Goal: Information Seeking & Learning: Find specific fact

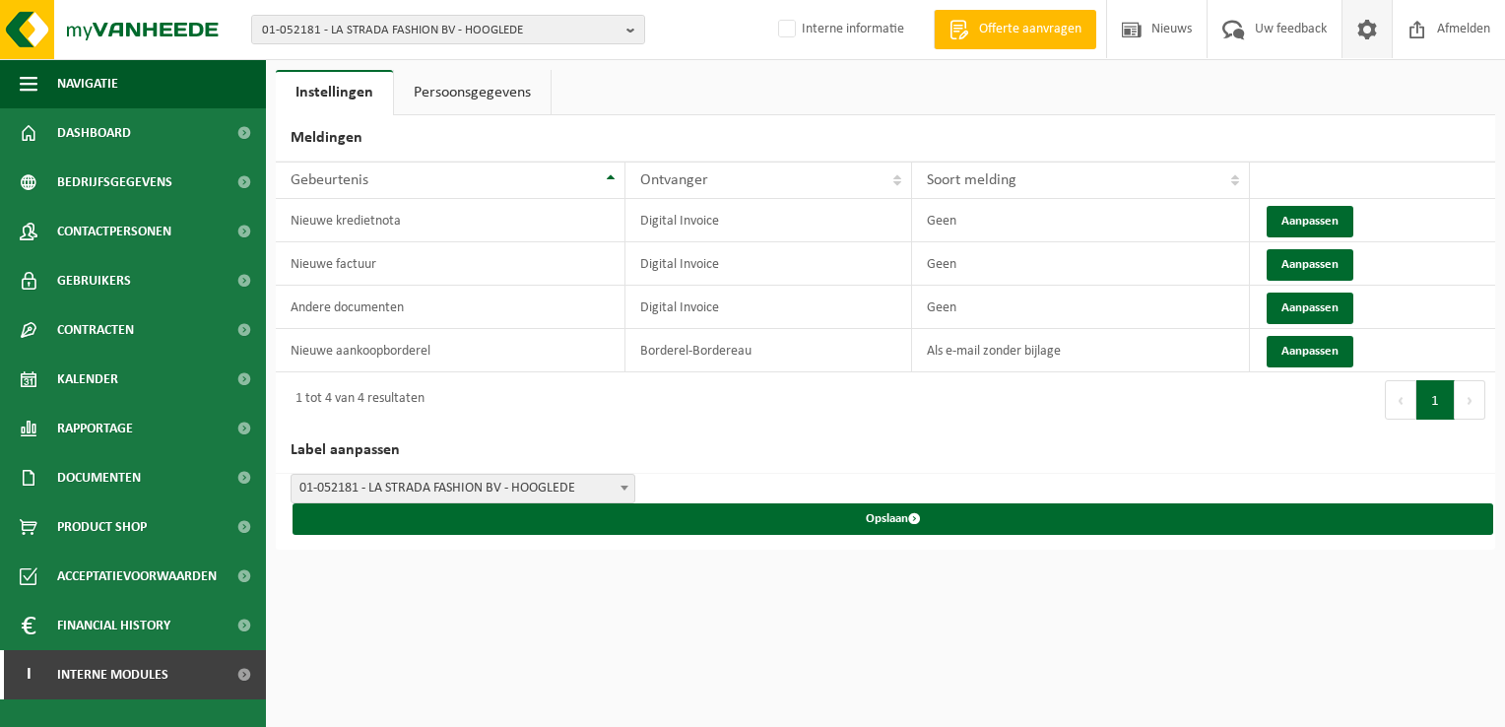
click at [341, 31] on span "01-052181 - LA STRADA FASHION BV - HOOGLEDE" at bounding box center [440, 31] width 357 height 30
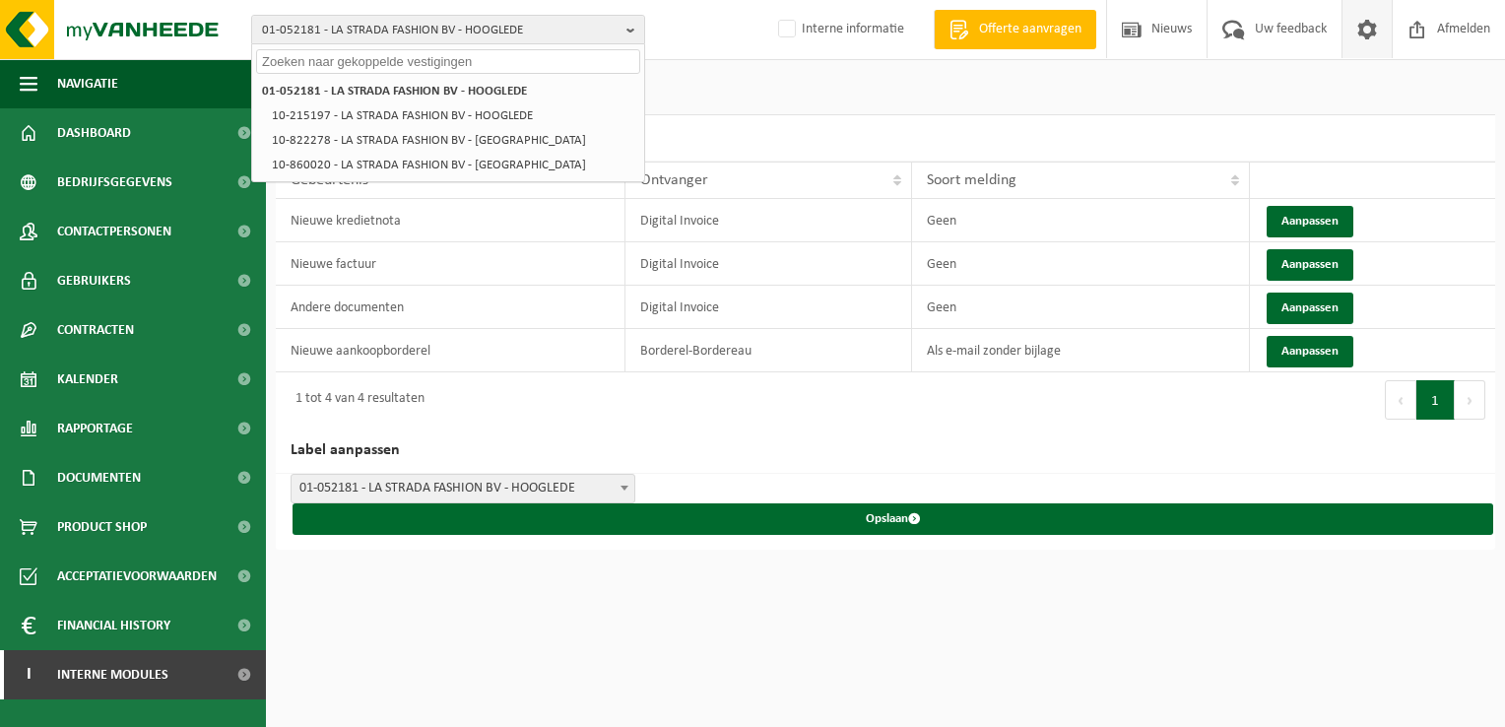
paste input "10-755595"
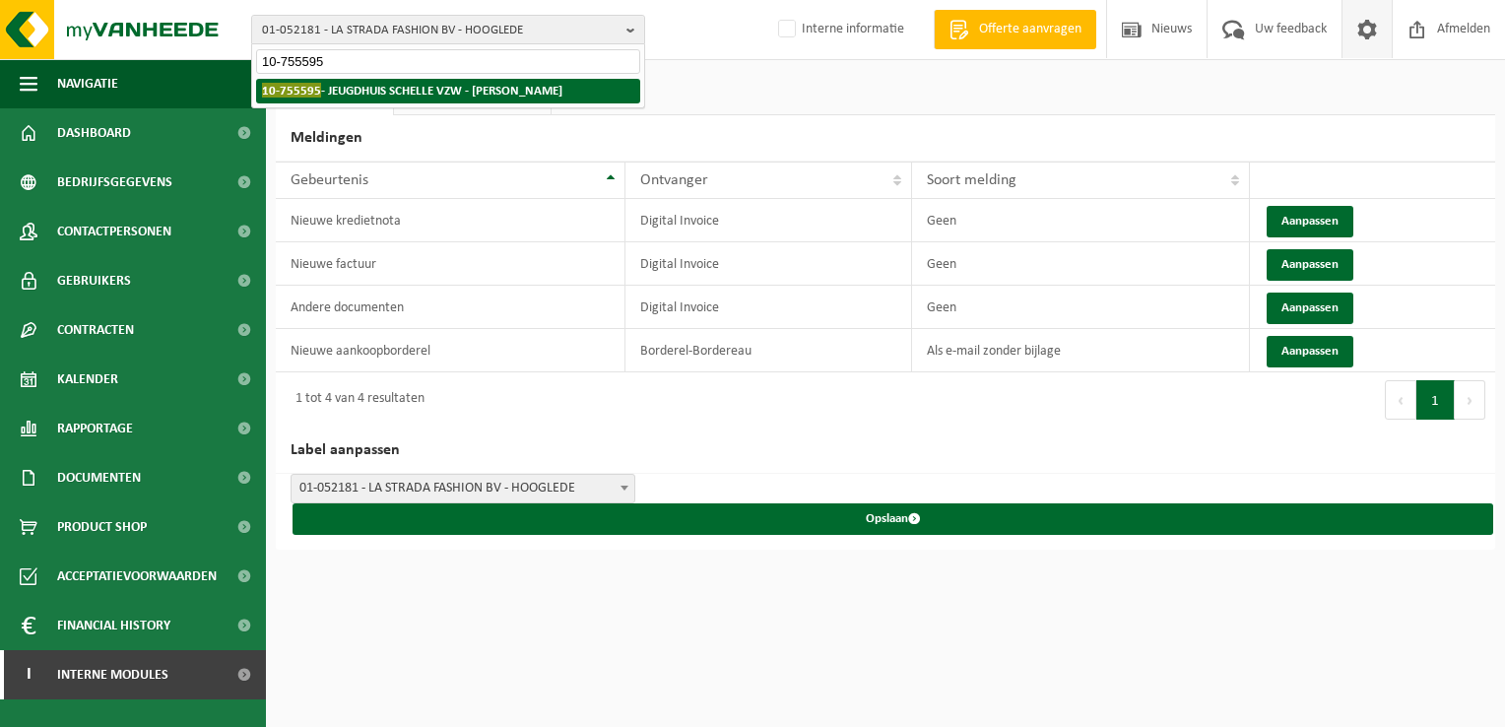
type input "10-755595"
click at [398, 93] on strong "10-755595 - JEUGDHUIS SCHELLE VZW - SCHELLE" at bounding box center [412, 90] width 300 height 15
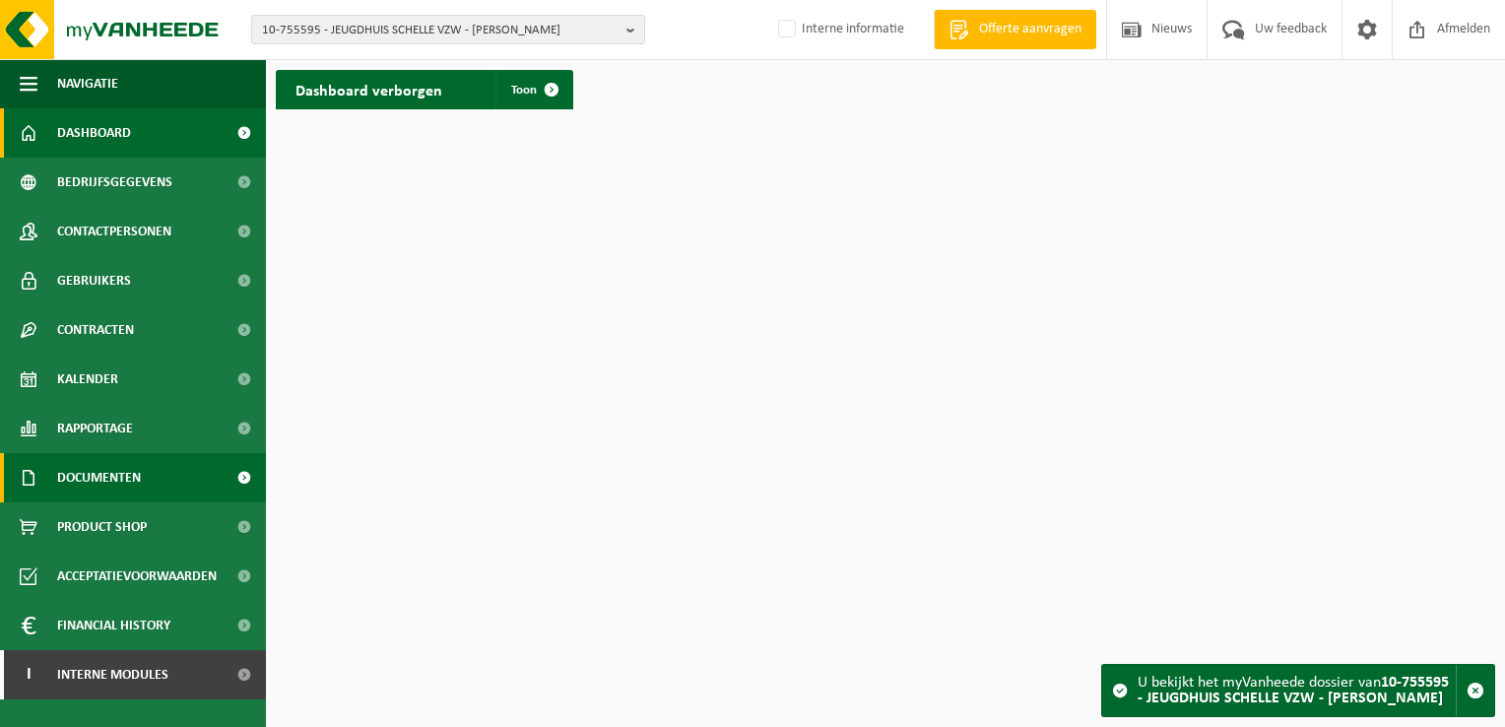
click at [152, 487] on link "Documenten" at bounding box center [133, 477] width 266 height 49
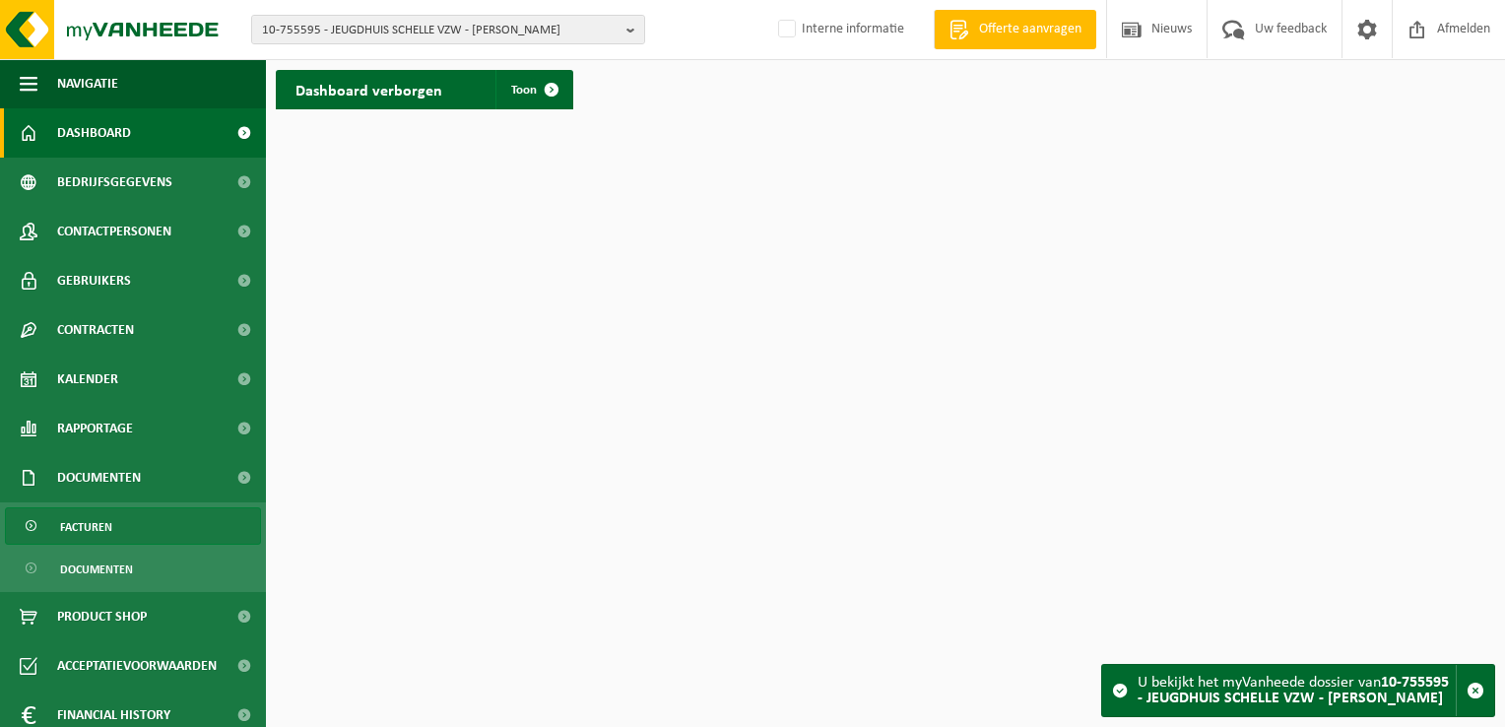
click at [122, 528] on link "Facturen" at bounding box center [133, 525] width 256 height 37
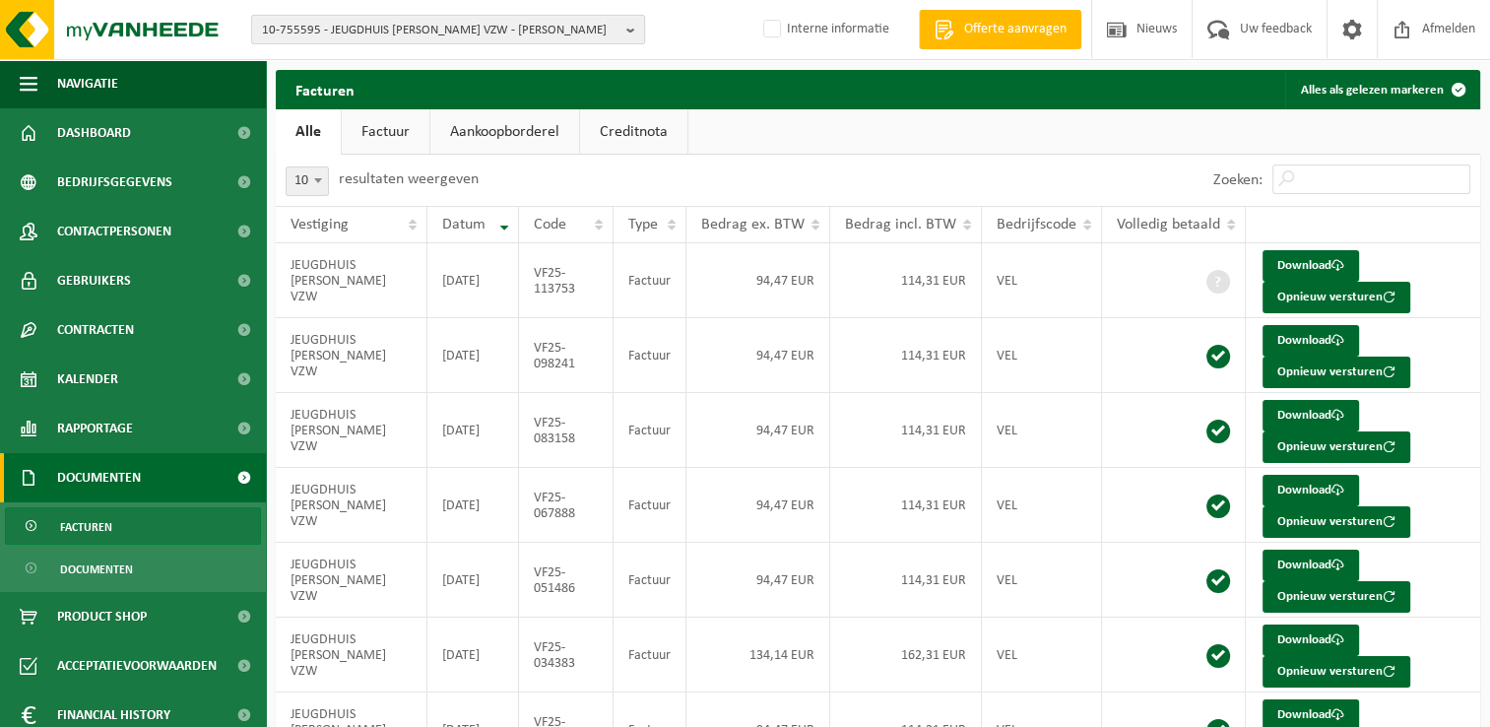
click at [347, 30] on span "10-755595 - JEUGDHUIS SCHELLE VZW - [PERSON_NAME]" at bounding box center [440, 31] width 357 height 30
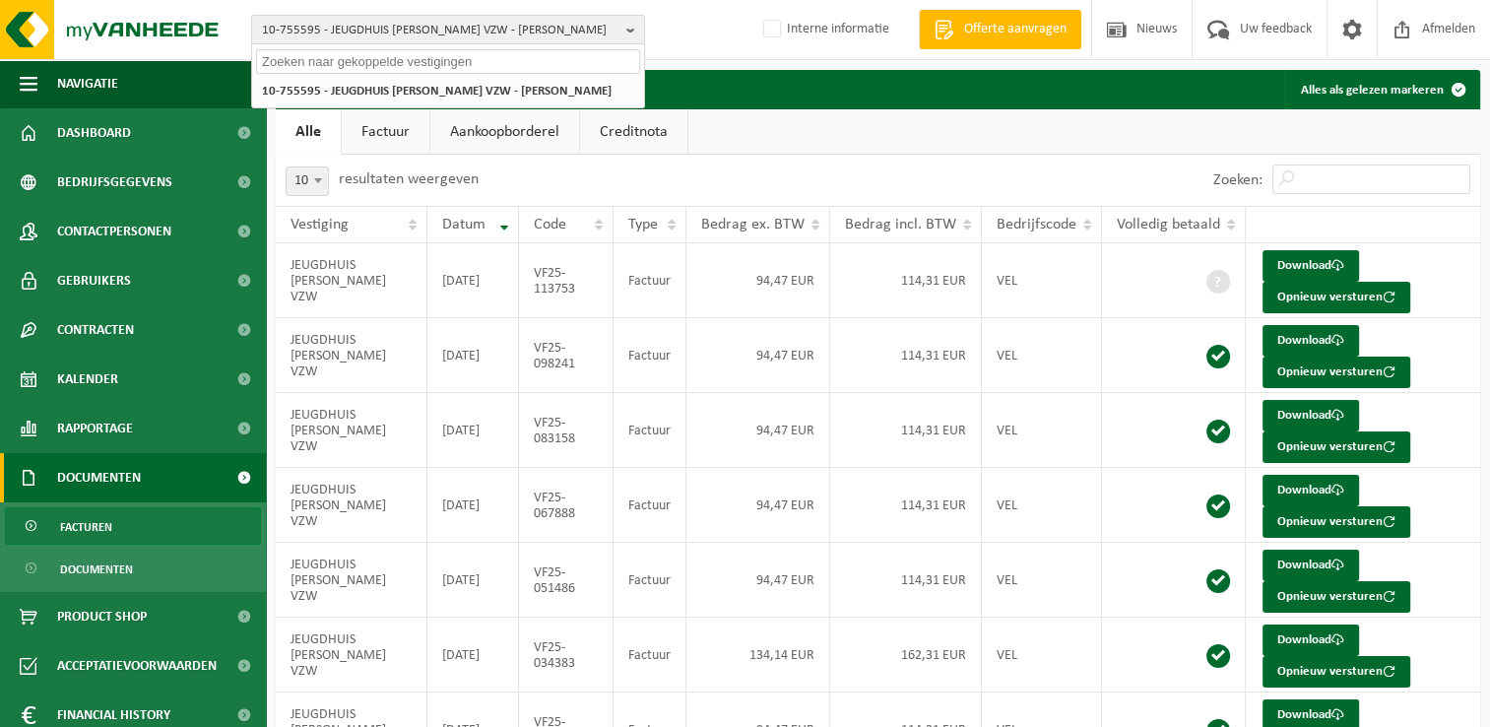
paste input "01-902078"
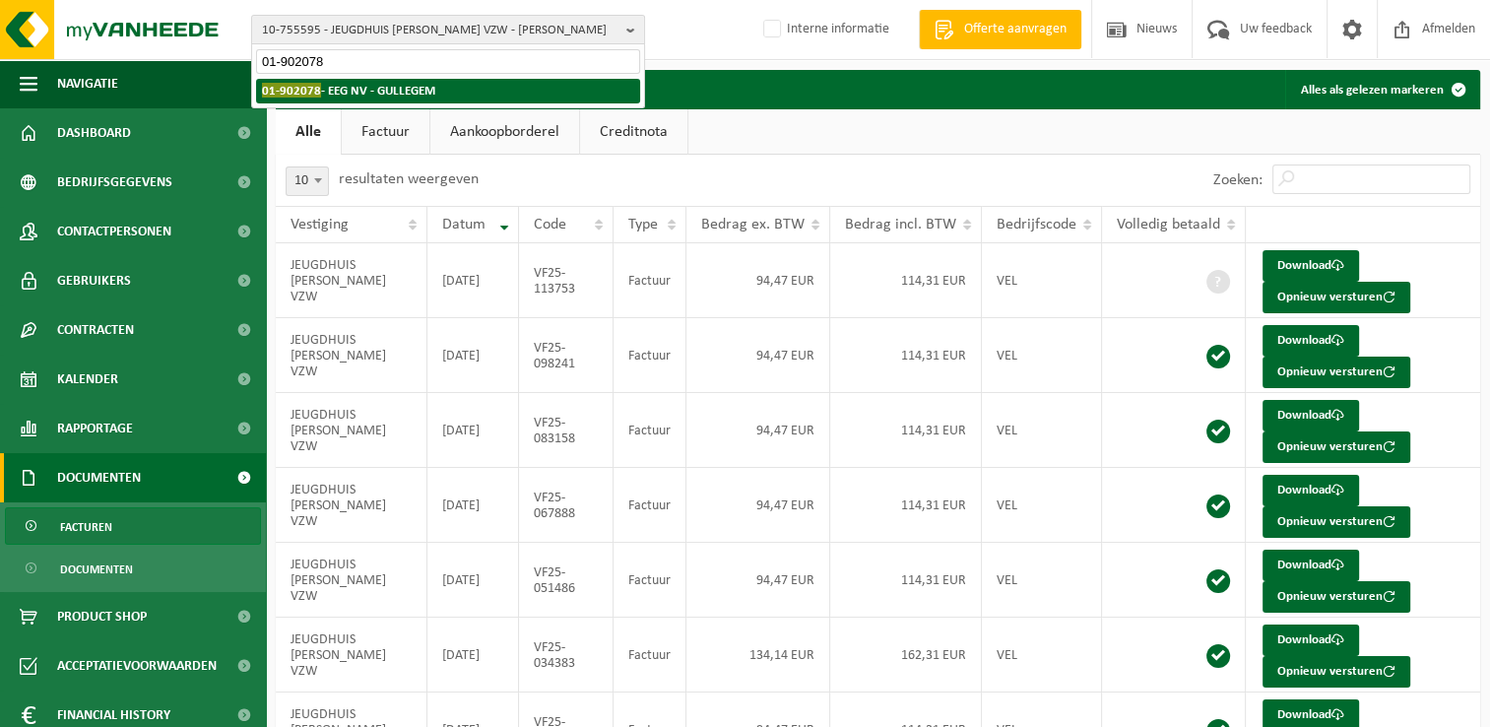
type input "01-902078"
click at [349, 94] on strong "01-902078 - EEG NV - GULLEGEM" at bounding box center [348, 90] width 173 height 15
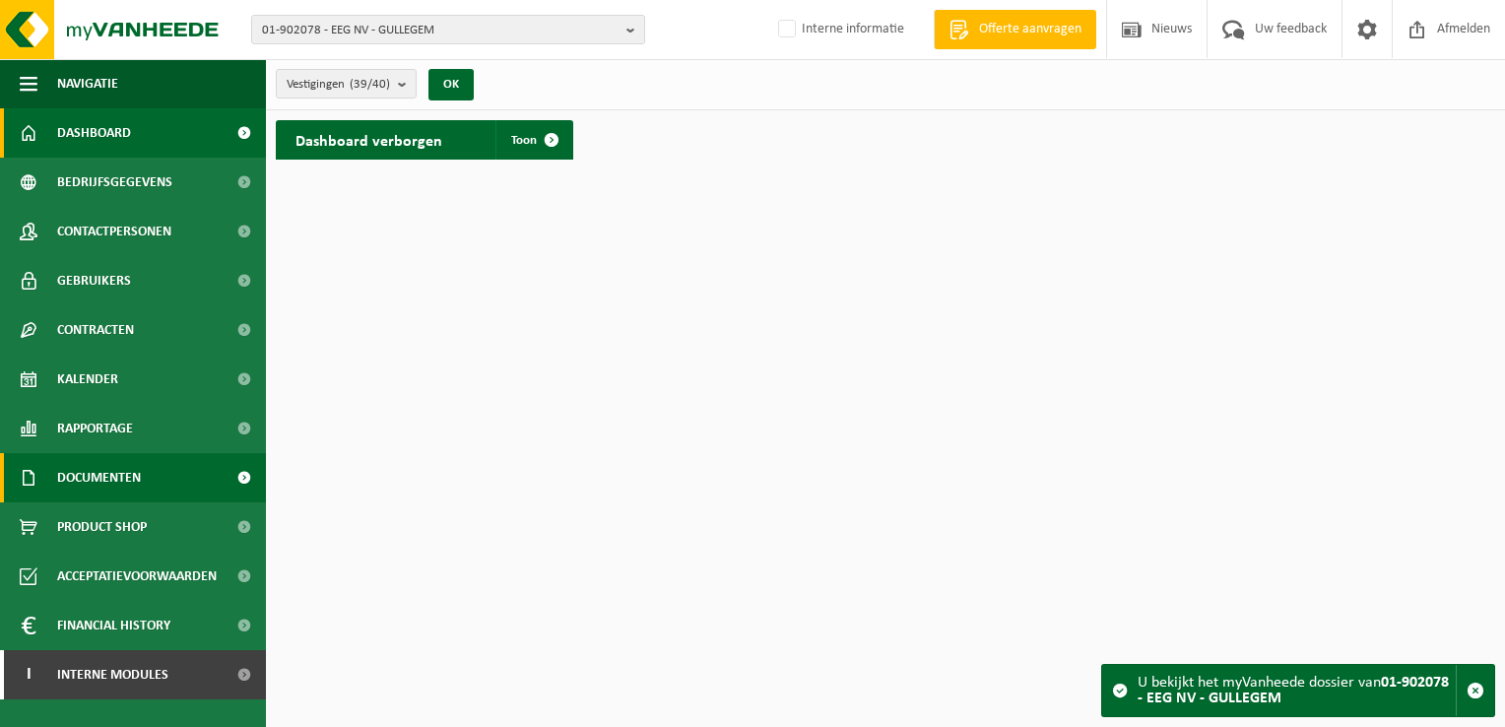
click at [130, 476] on span "Documenten" at bounding box center [99, 477] width 84 height 49
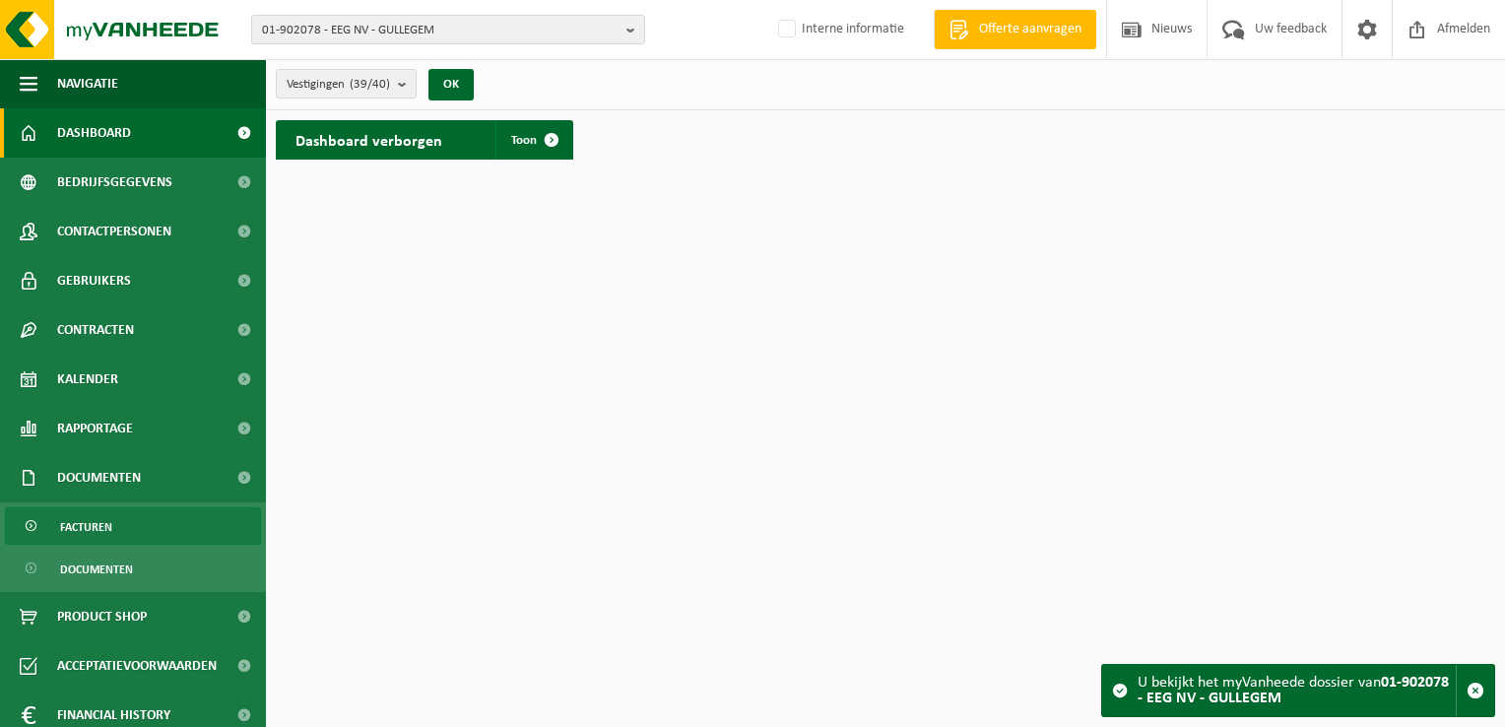
click at [129, 513] on link "Facturen" at bounding box center [133, 525] width 256 height 37
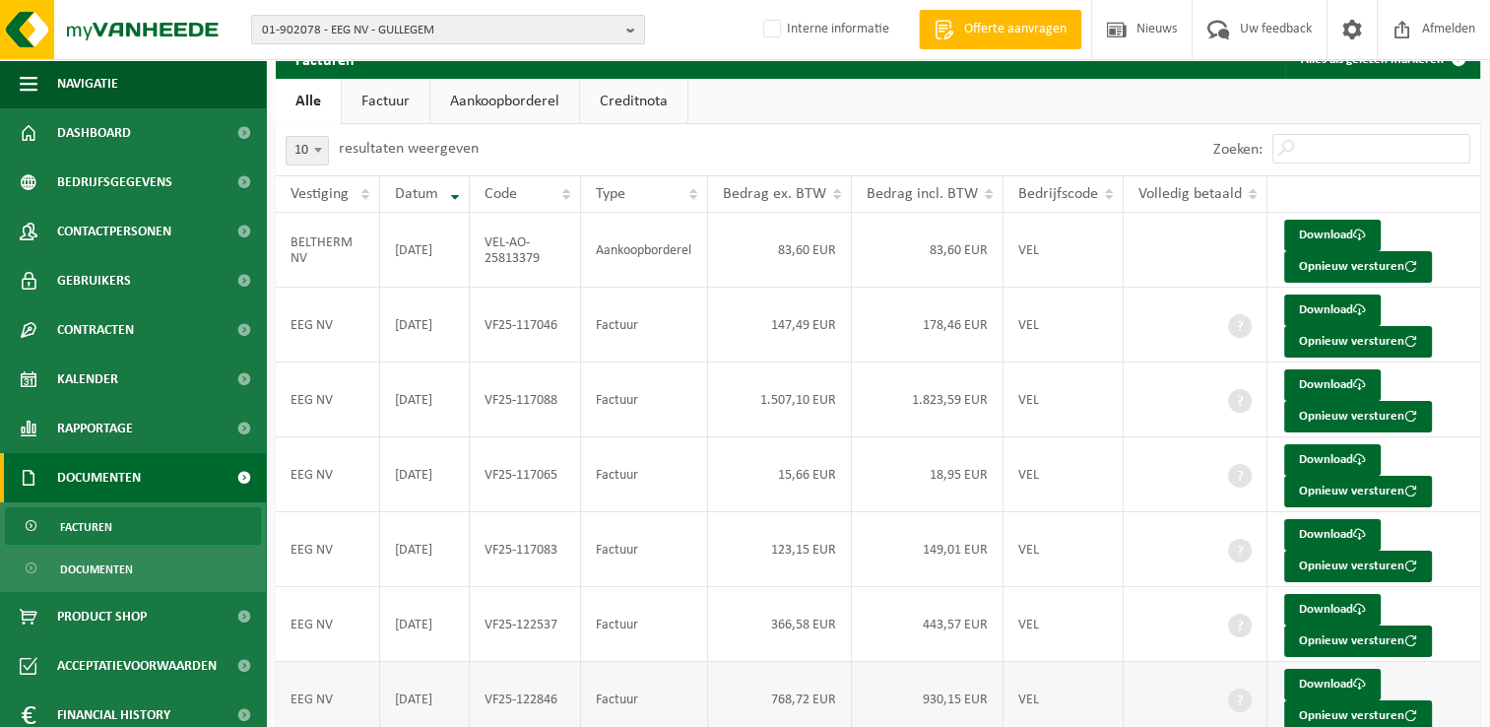
scroll to position [381, 0]
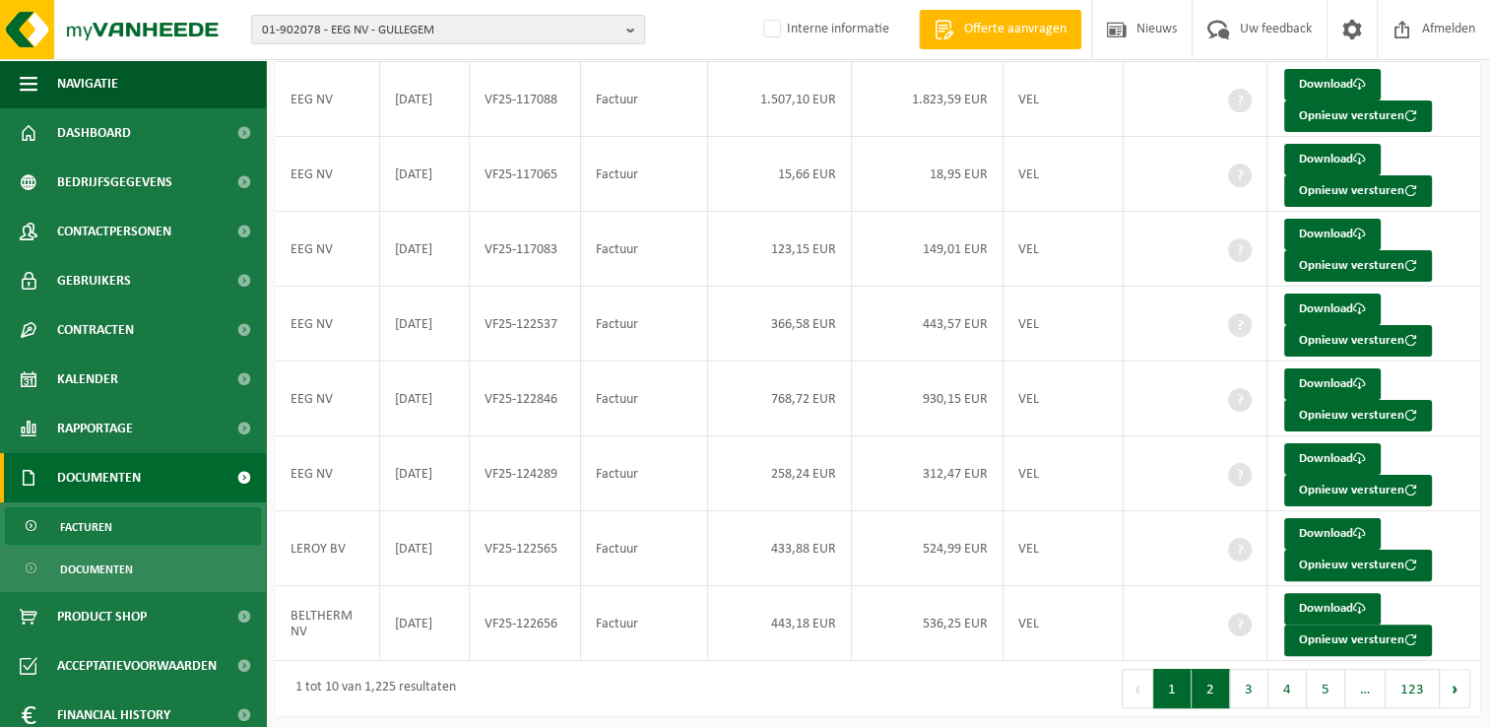
click at [1213, 669] on button "2" at bounding box center [1211, 688] width 38 height 39
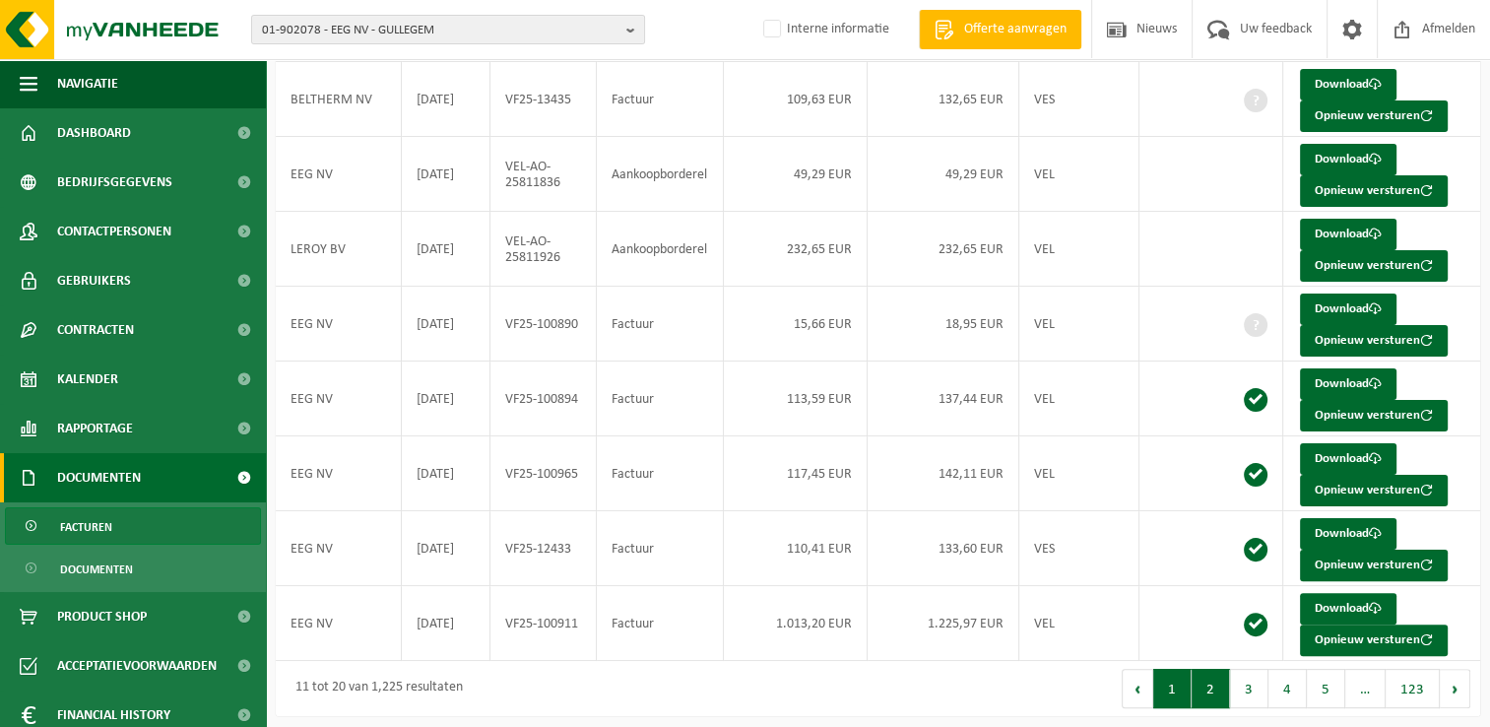
click at [1174, 679] on button "1" at bounding box center [1172, 688] width 38 height 39
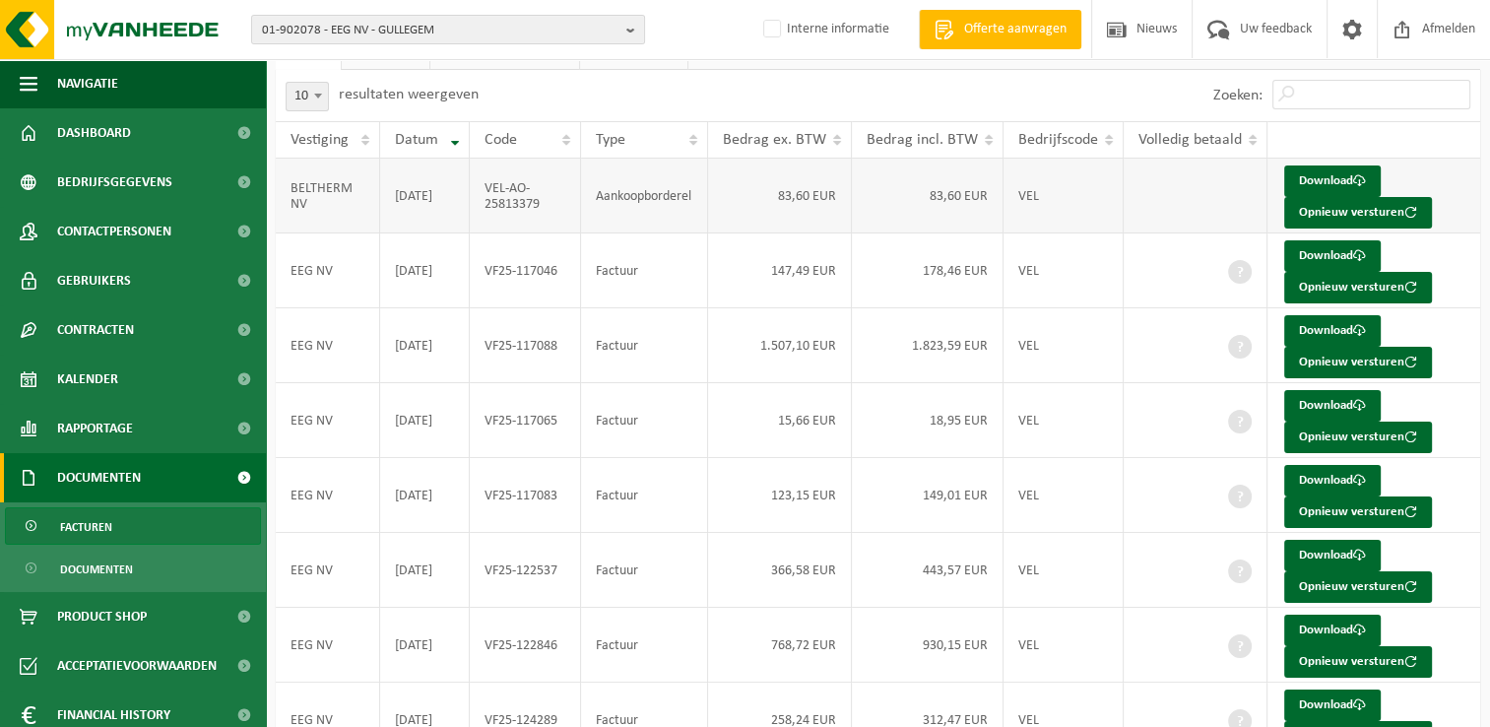
scroll to position [0, 0]
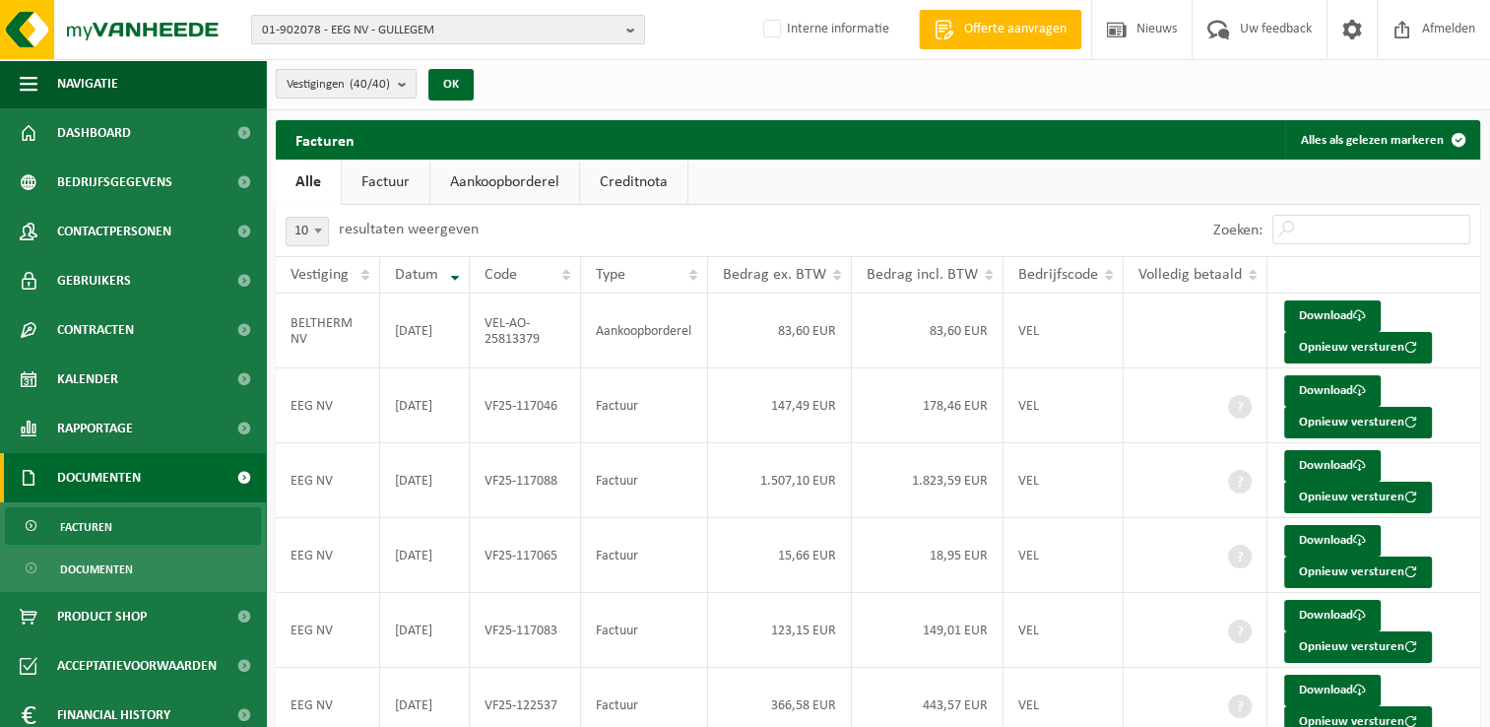
click at [365, 88] on count "(40/40)" at bounding box center [370, 84] width 40 height 13
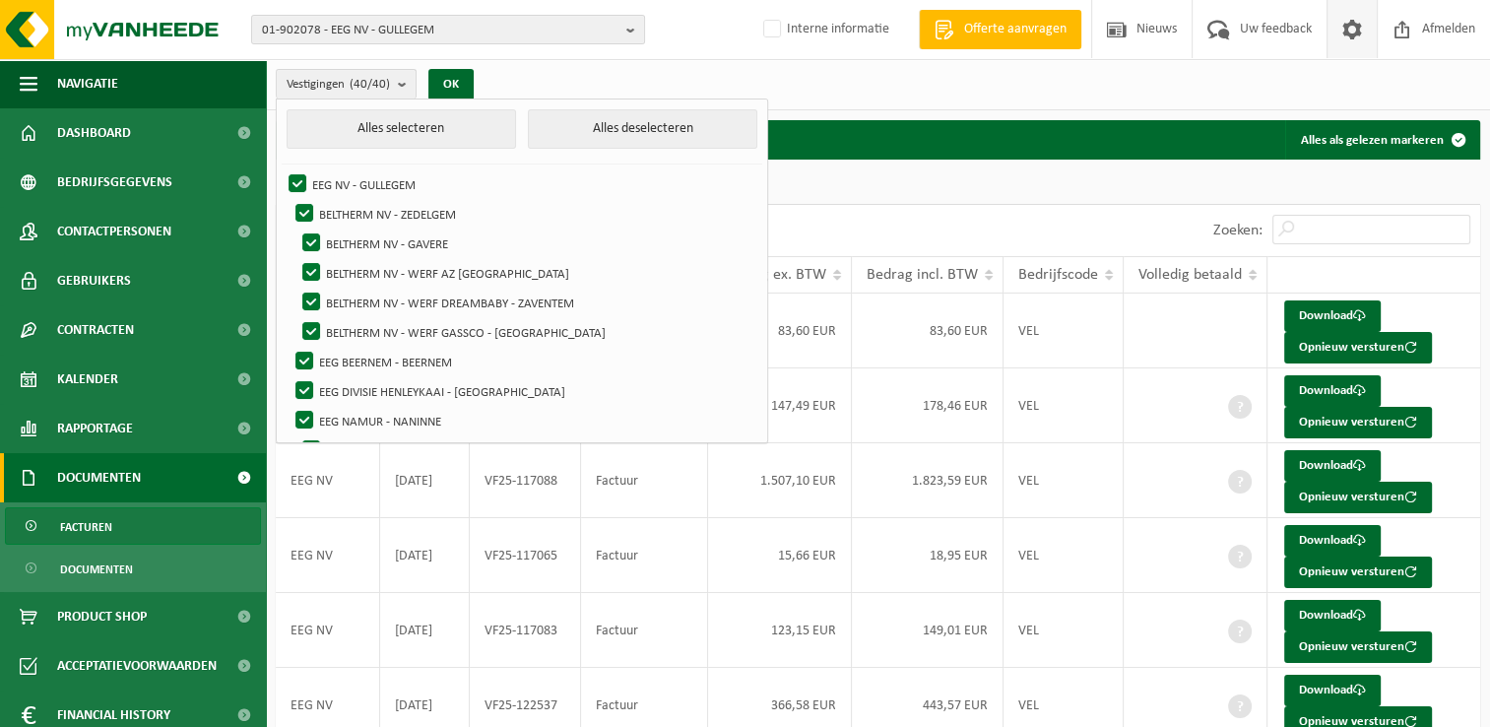
click at [1354, 26] on span at bounding box center [1352, 29] width 30 height 58
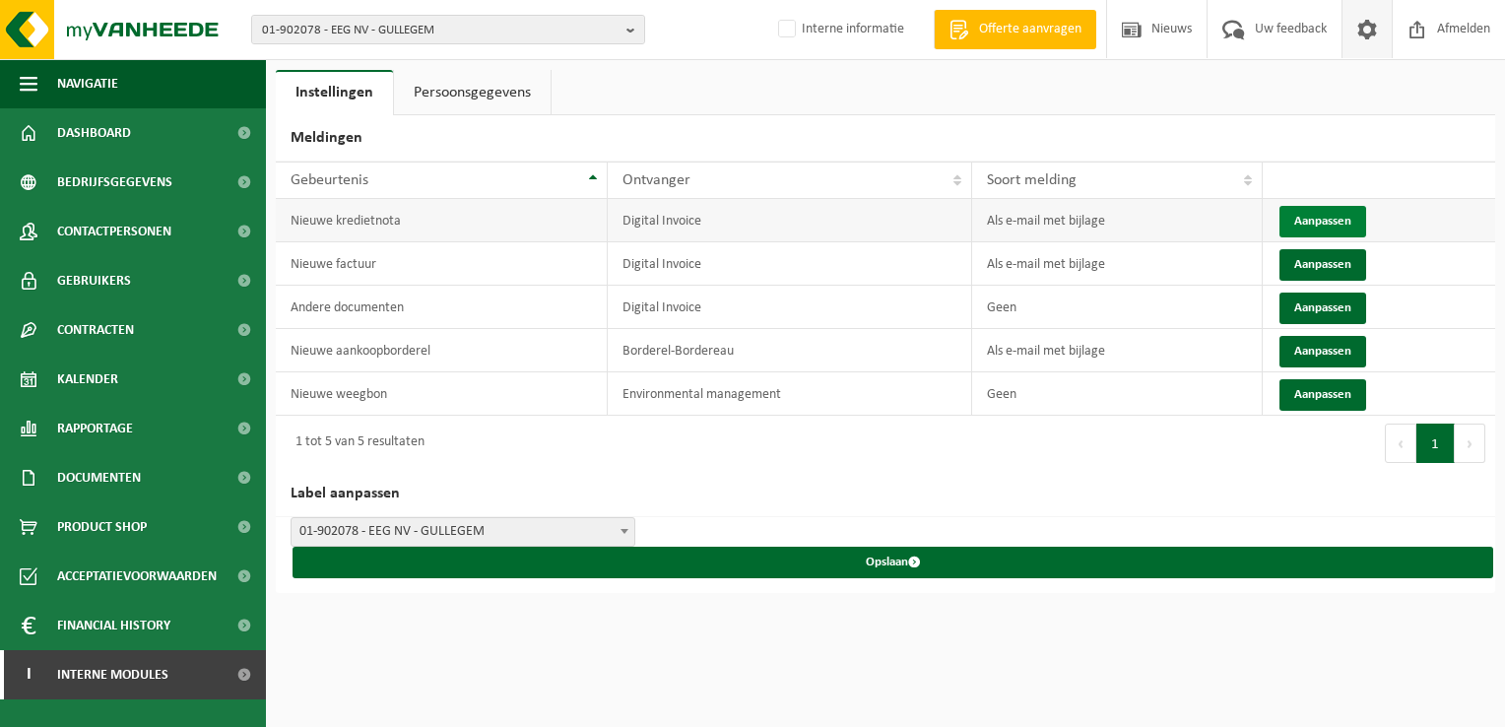
click at [1300, 223] on button "Aanpassen" at bounding box center [1322, 222] width 87 height 32
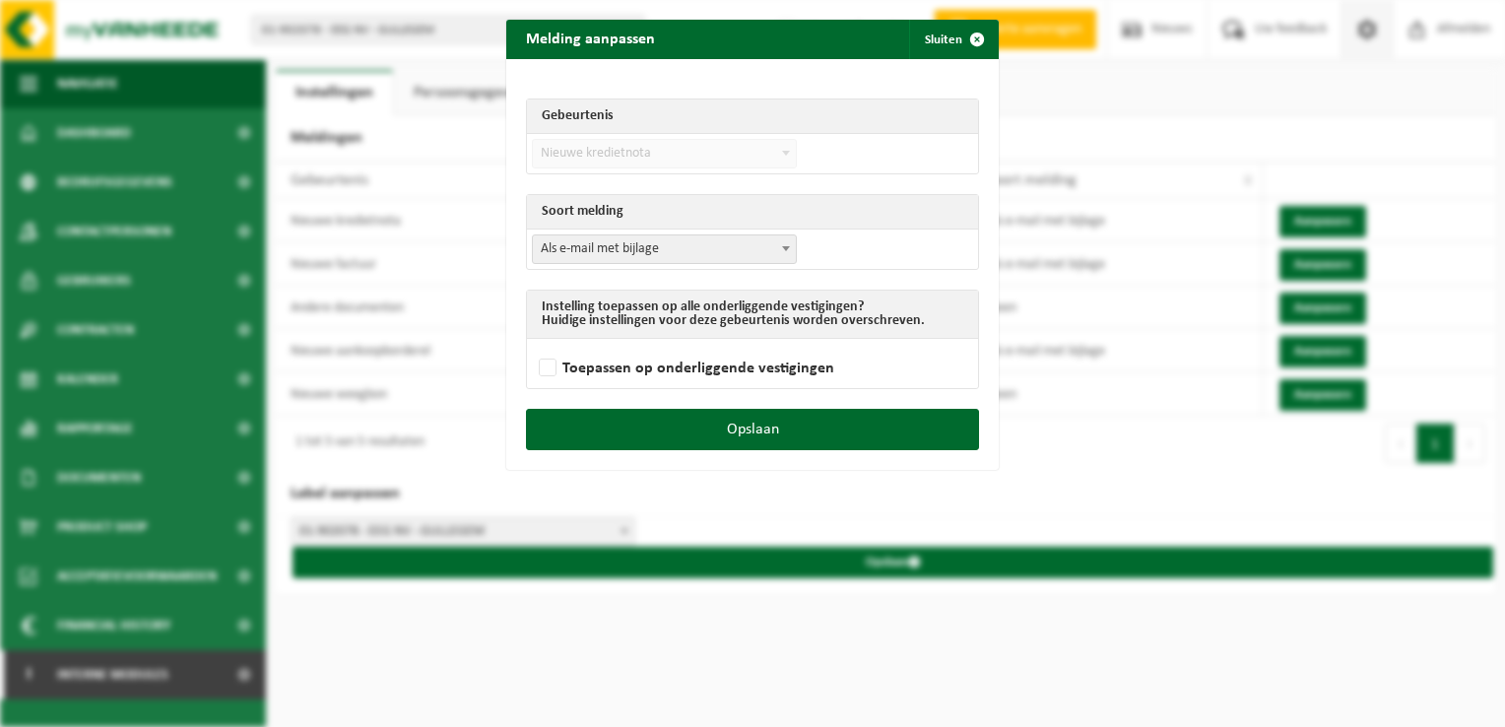
click at [608, 246] on span "Als e-mail met bijlage" at bounding box center [664, 249] width 263 height 28
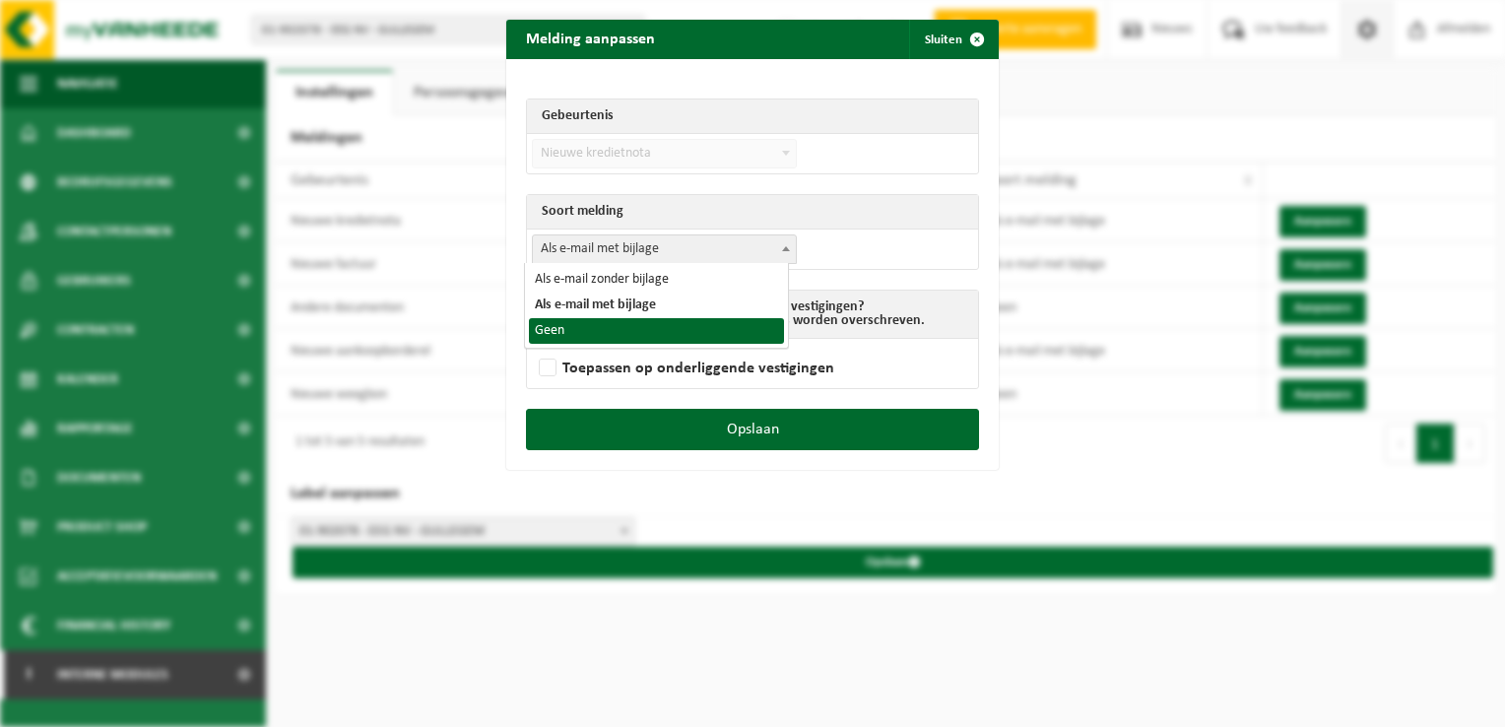
select select "1"
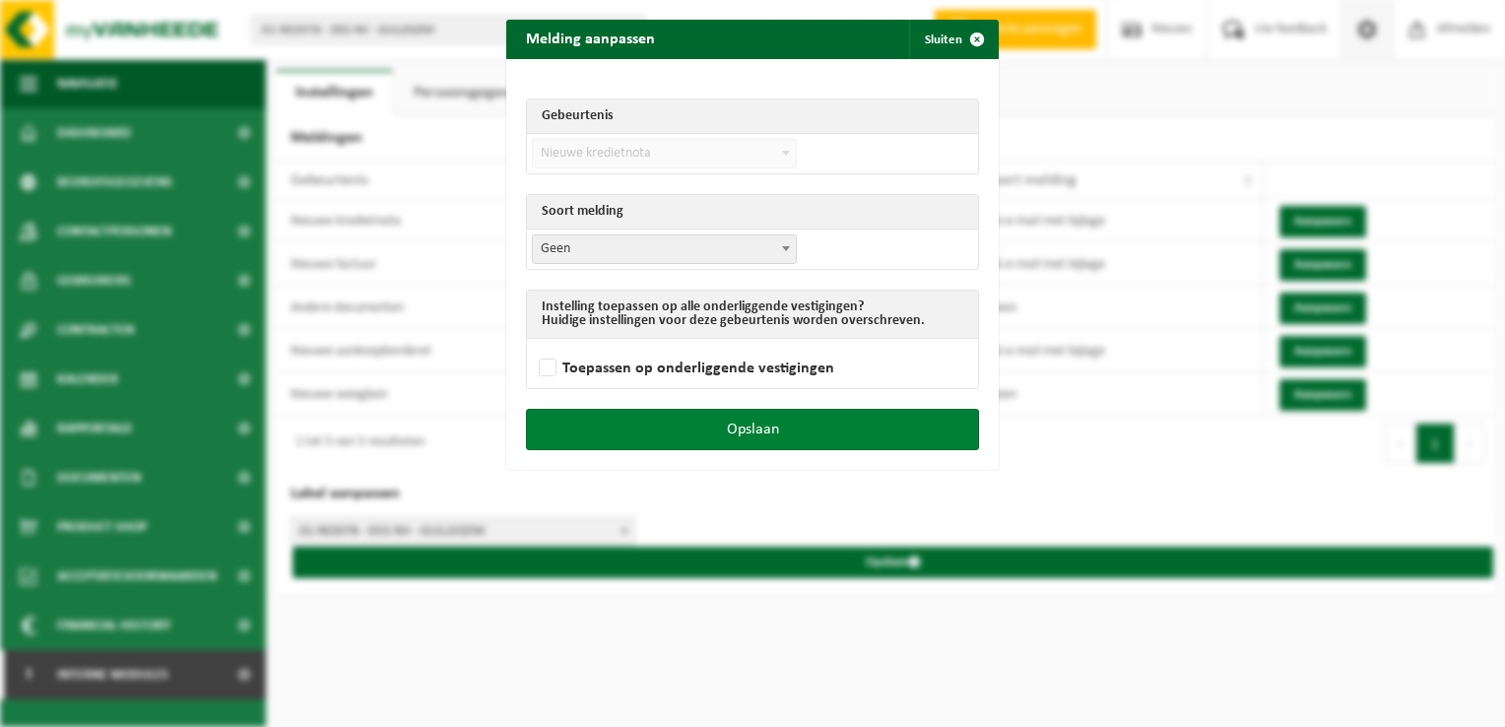
click at [765, 412] on button "Opslaan" at bounding box center [752, 429] width 453 height 41
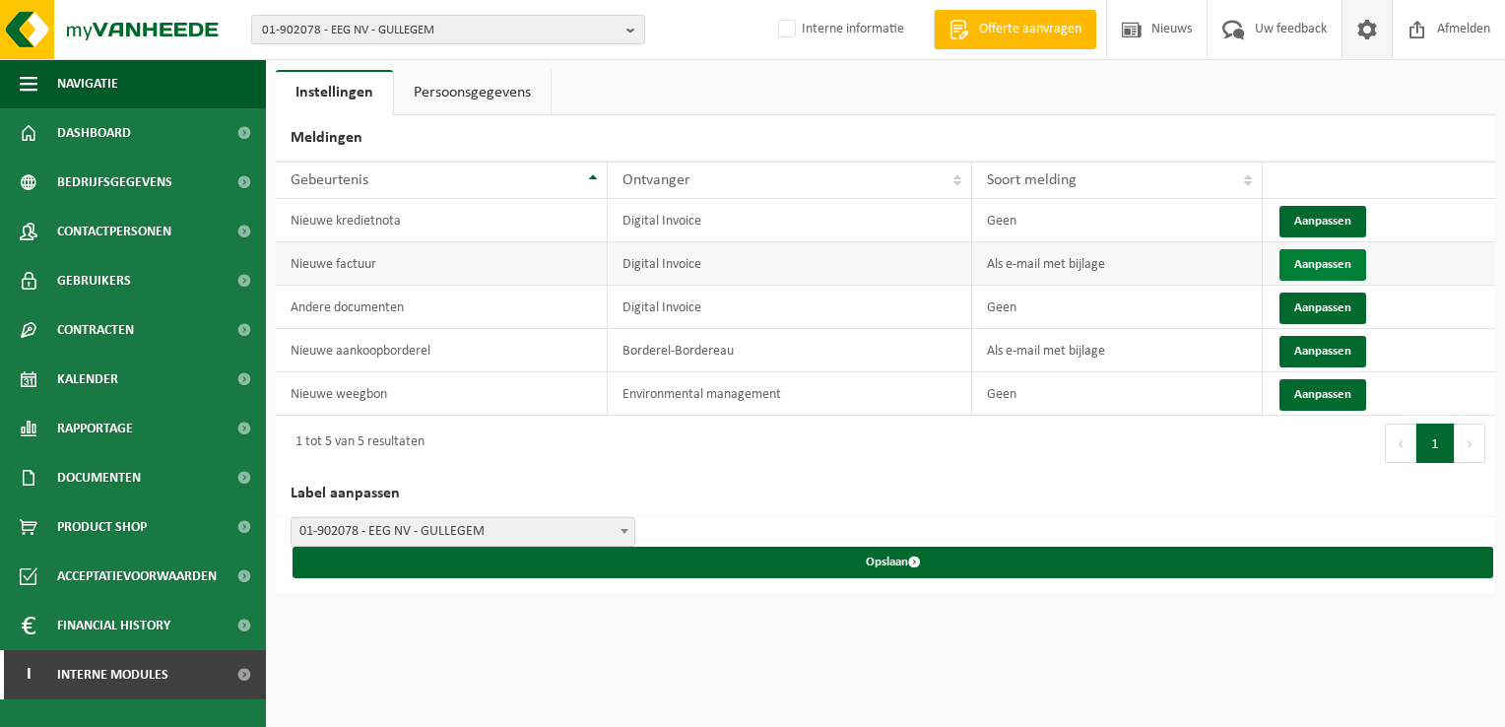
click at [1321, 255] on button "Aanpassen" at bounding box center [1322, 265] width 87 height 32
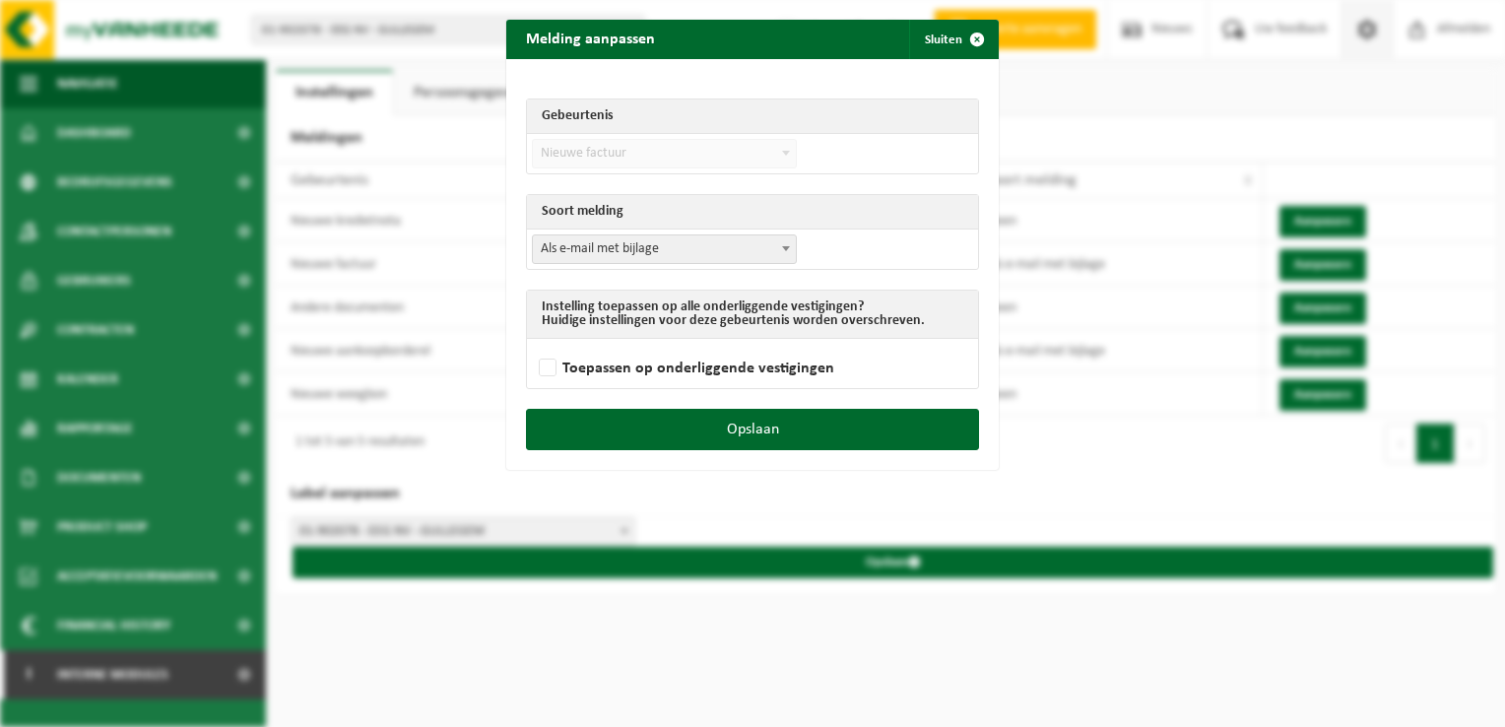
click at [591, 250] on span "Als e-mail met bijlage" at bounding box center [664, 249] width 263 height 28
select select "1"
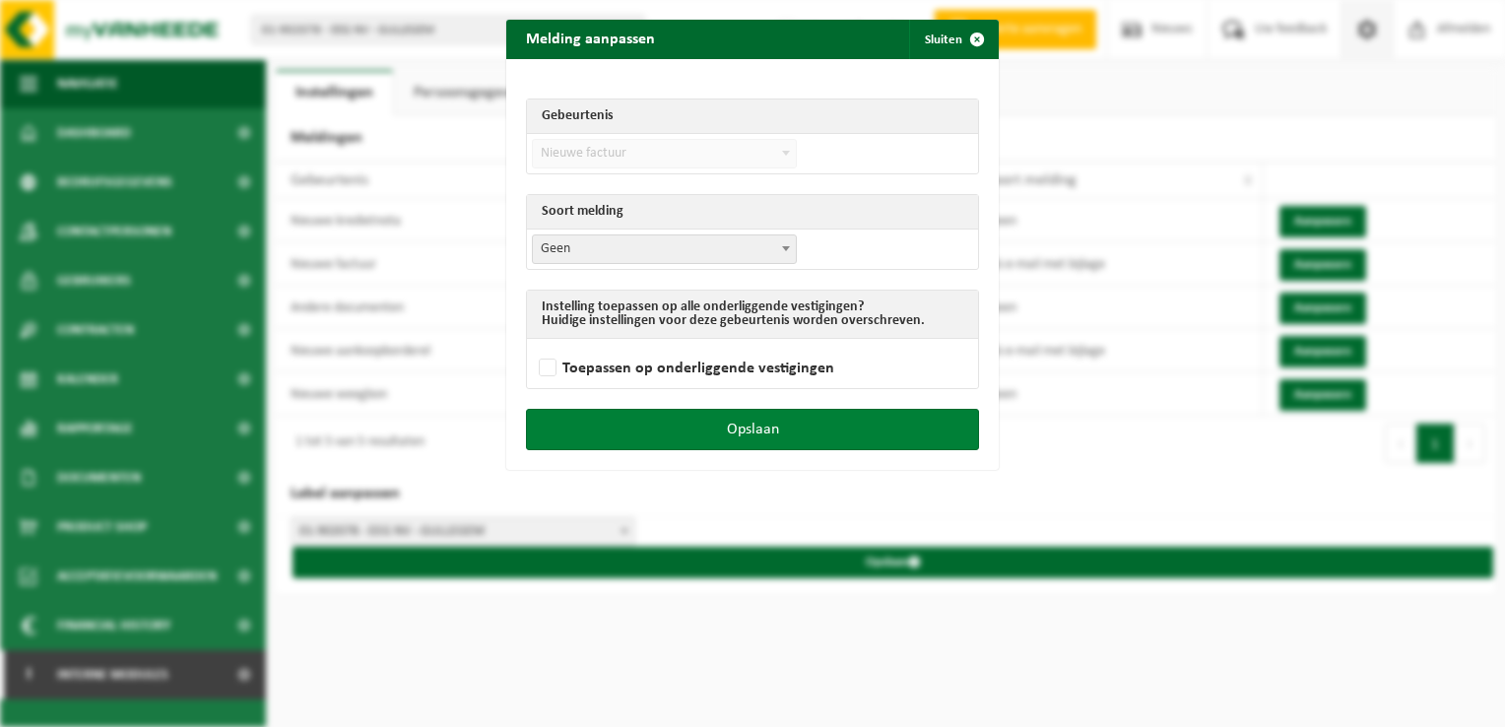
click at [714, 421] on button "Opslaan" at bounding box center [752, 429] width 453 height 41
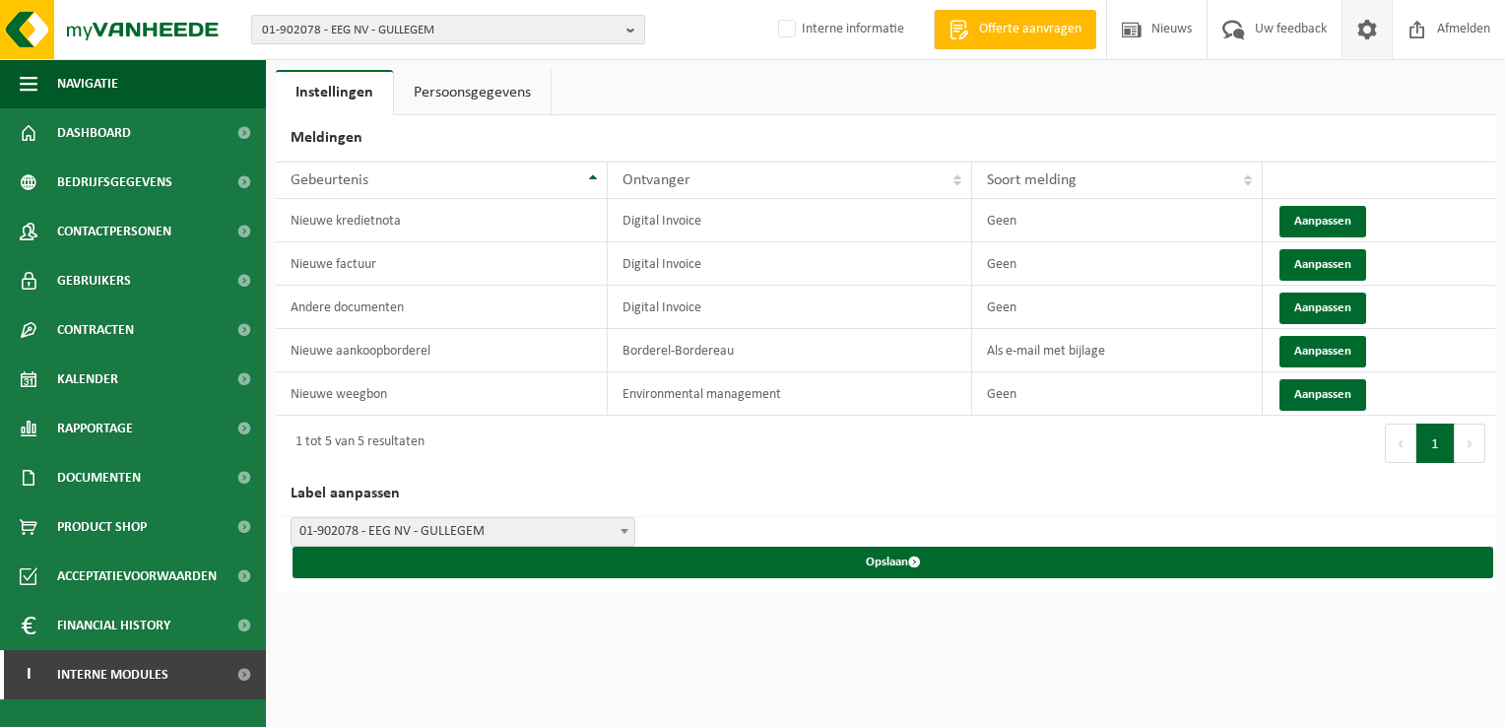
click at [336, 30] on span "01-902078 - EEG NV - GULLEGEM" at bounding box center [440, 31] width 357 height 30
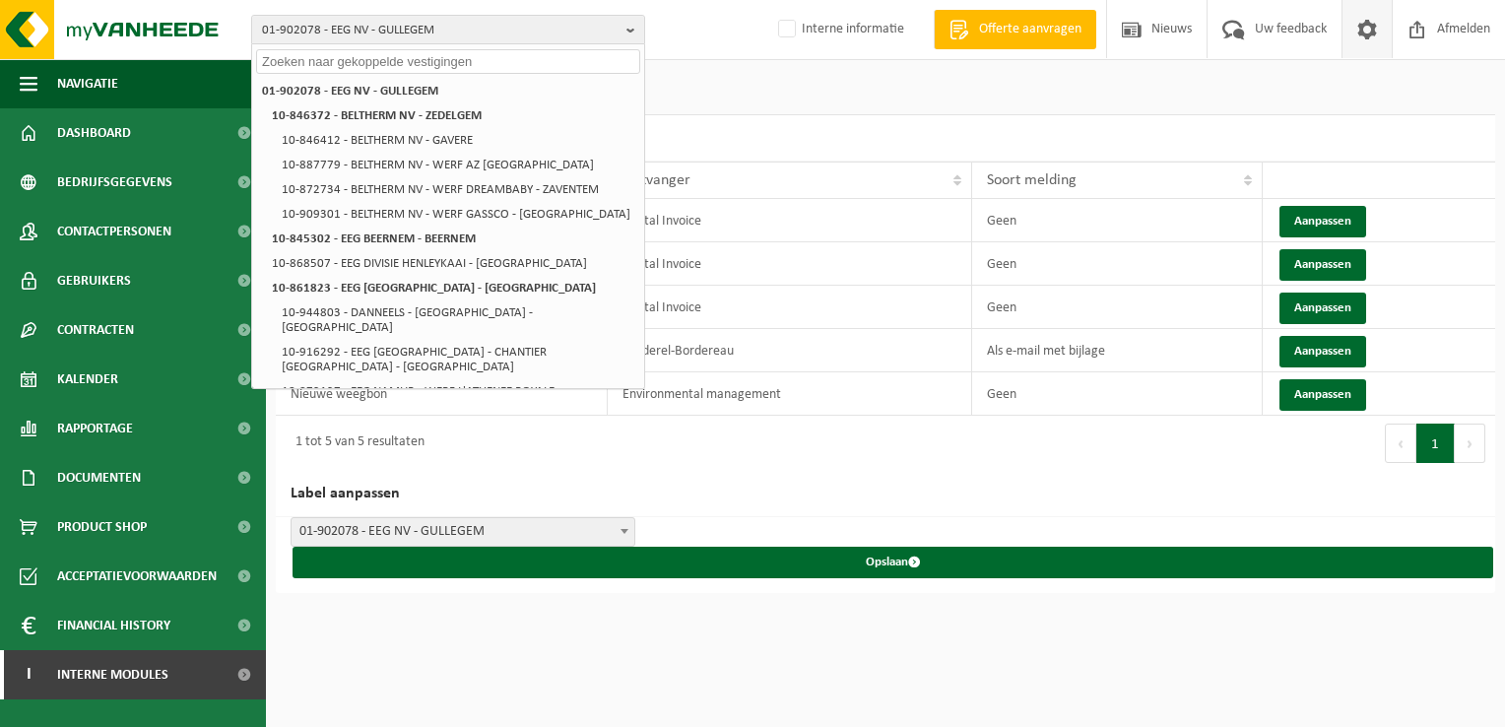
paste input "10-000004"
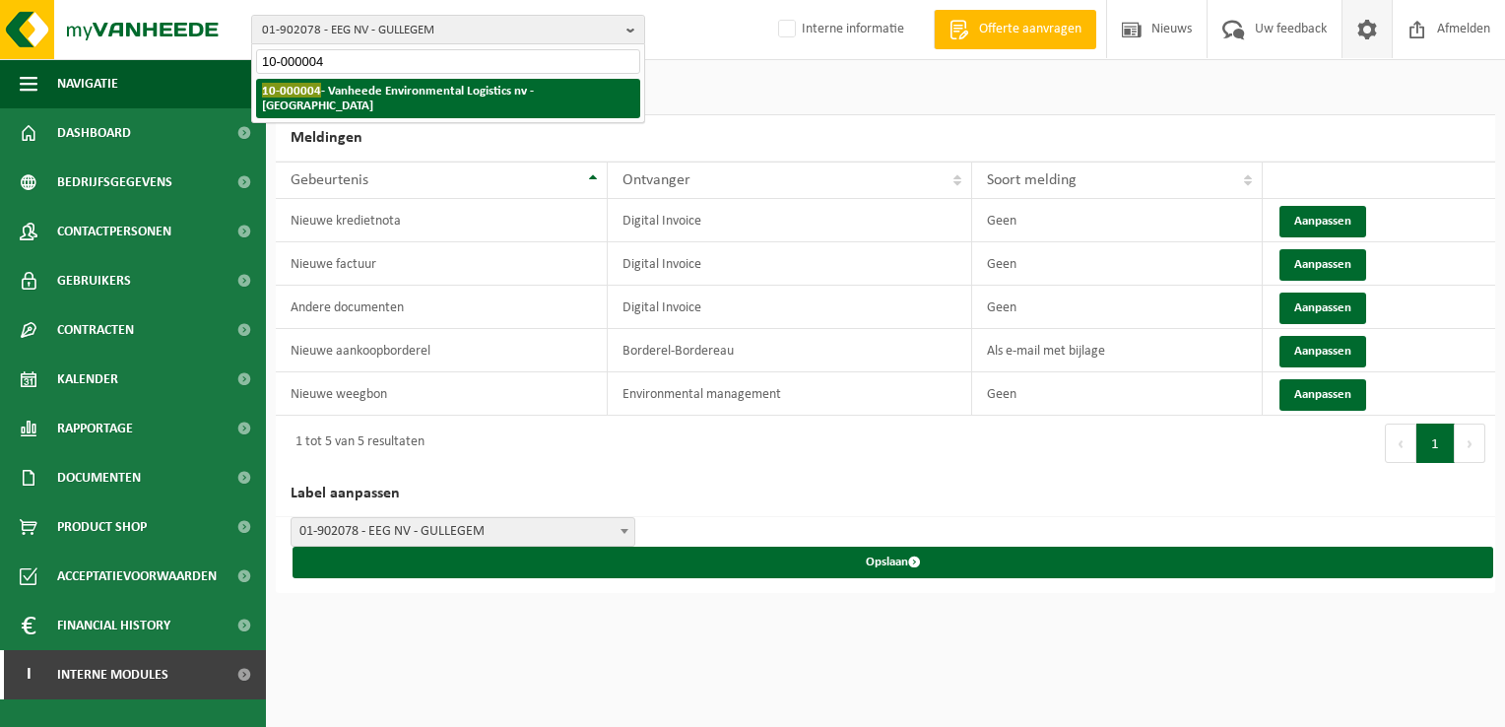
type input "10-000004"
click at [350, 96] on strong "10-000004 - Vanheede Environmental Logistics nv - GELUWE" at bounding box center [398, 98] width 272 height 30
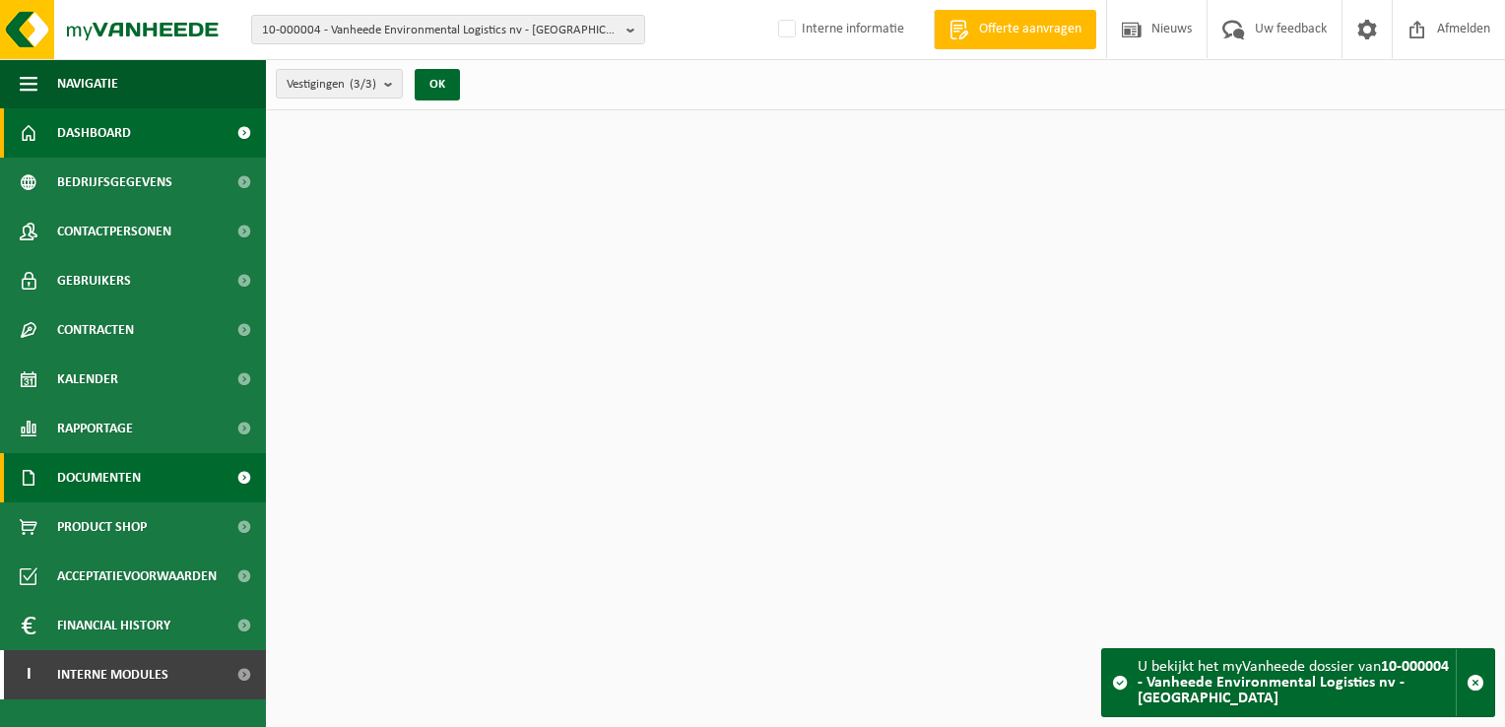
click at [114, 478] on span "Documenten" at bounding box center [99, 477] width 84 height 49
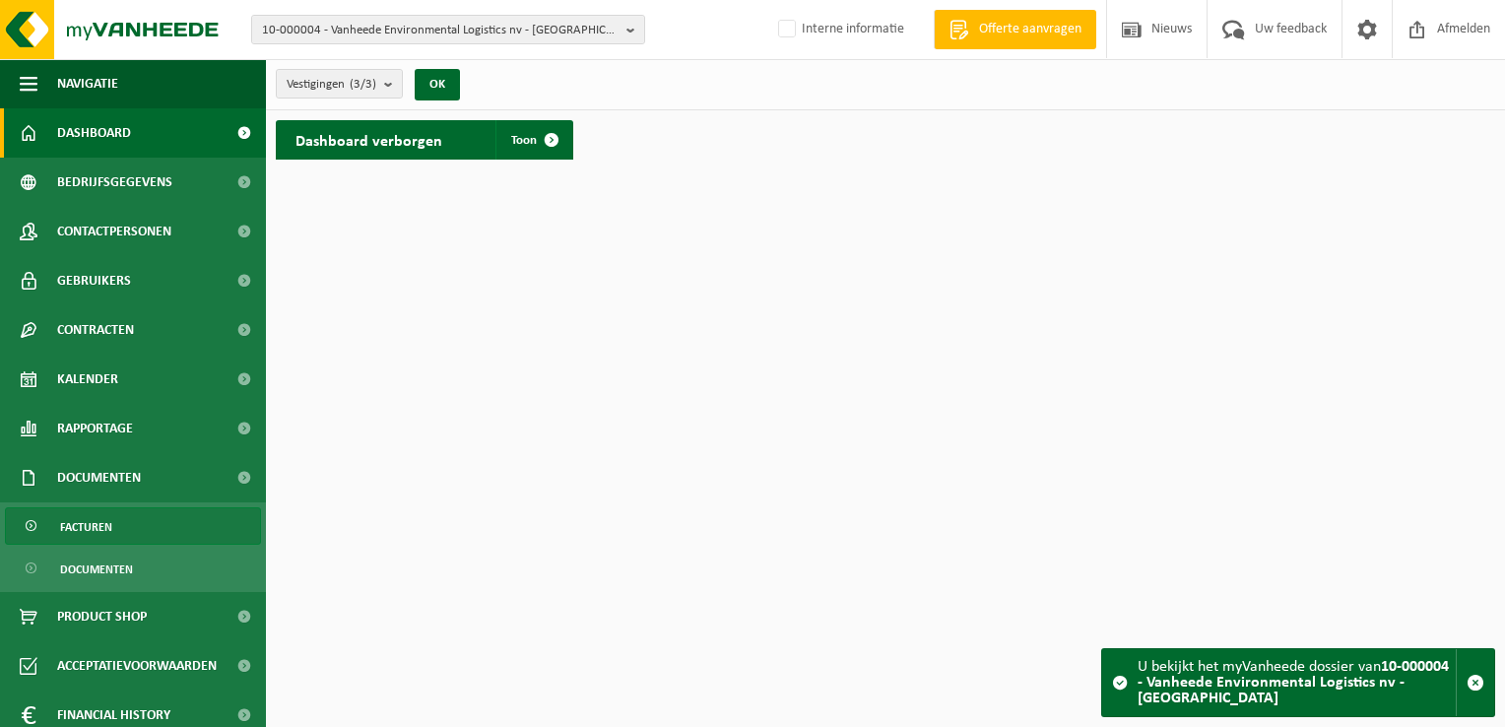
click at [114, 526] on link "Facturen" at bounding box center [133, 525] width 256 height 37
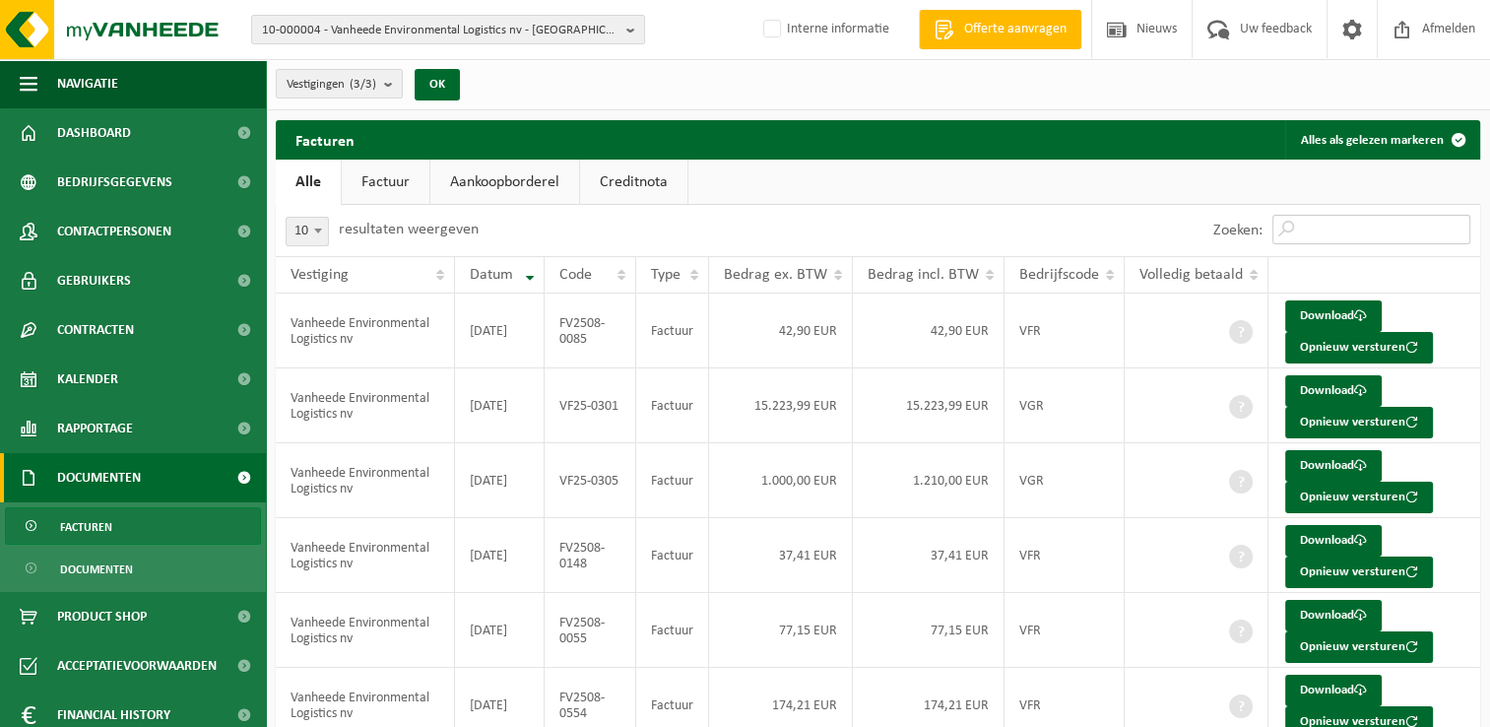
click at [1359, 230] on input "Zoeken:" at bounding box center [1371, 230] width 198 height 30
paste input "FV25-0092"
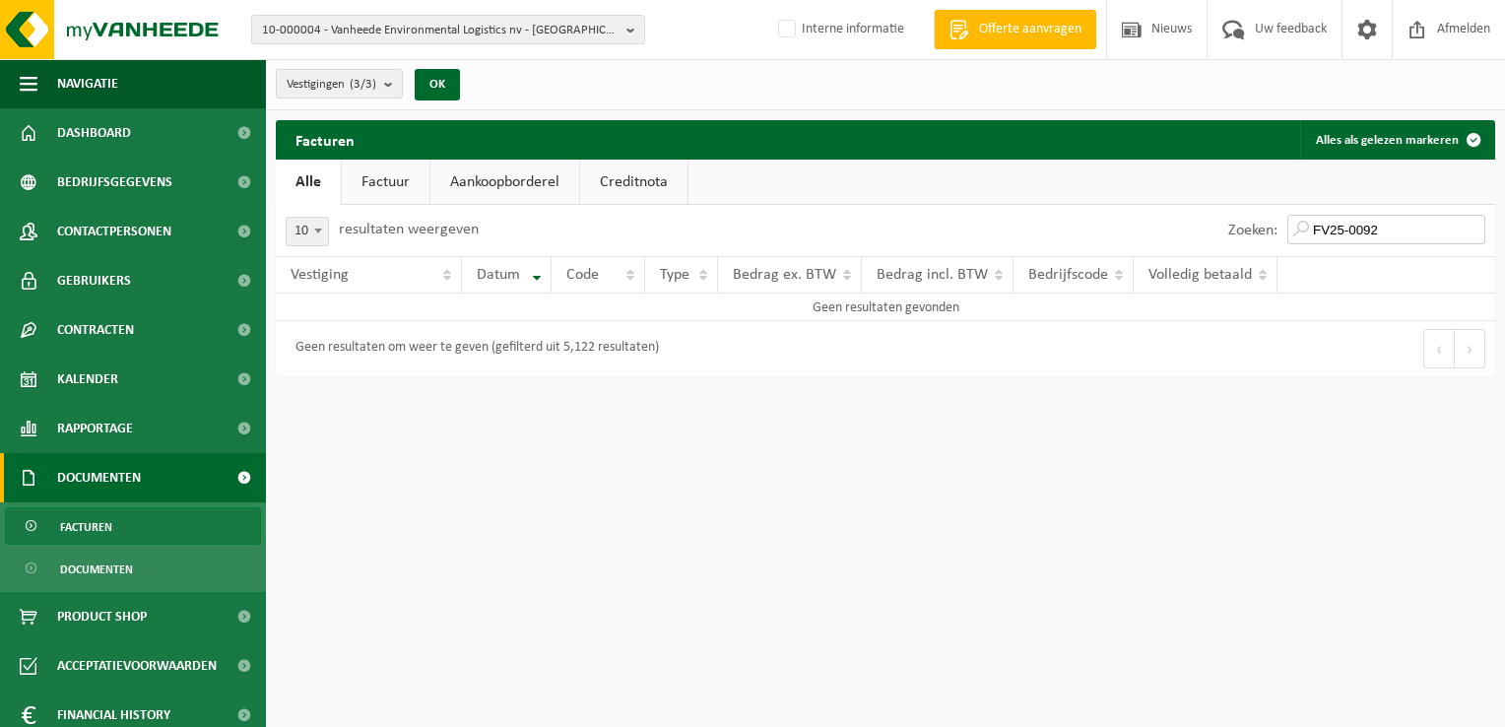
type input "FV25-0092"
click at [1400, 237] on input "FV25-0092" at bounding box center [1386, 230] width 198 height 30
click at [85, 530] on span "Facturen" at bounding box center [86, 526] width 52 height 37
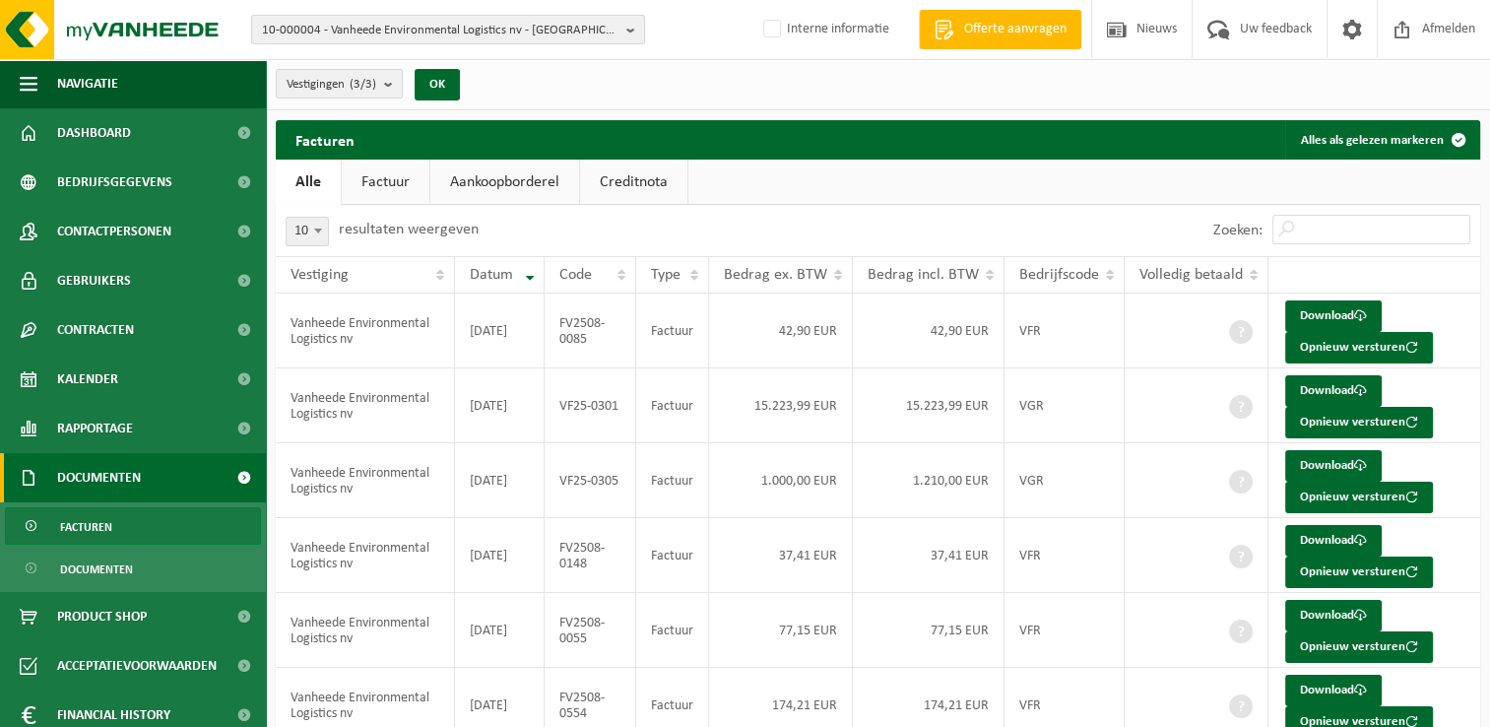
click at [367, 29] on span "10-000004 - Vanheede Environmental Logistics nv - GELUWE" at bounding box center [440, 31] width 357 height 30
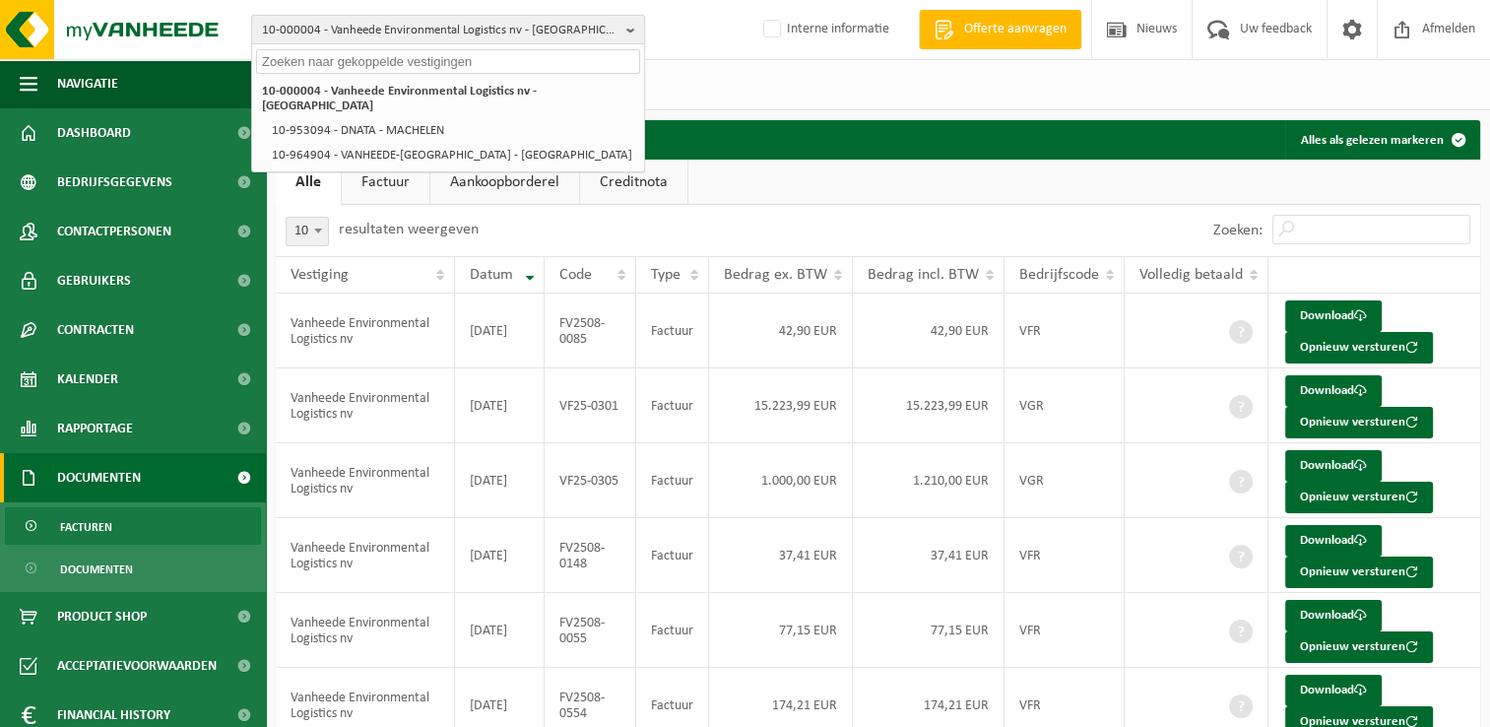
paste input "10-952376"
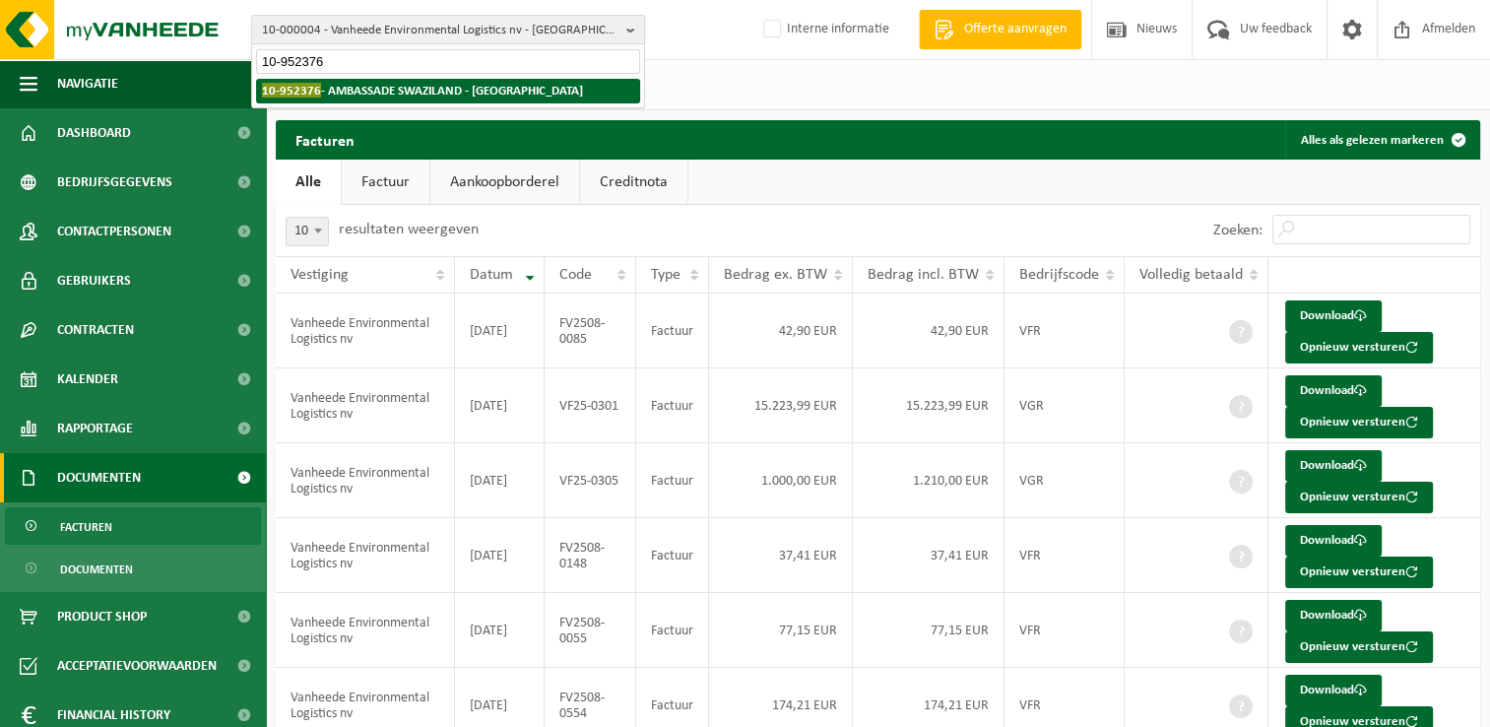
type input "10-952376"
click at [370, 89] on strong "10-952376 - AMBASSADE SWAZILAND - UCCLE" at bounding box center [422, 90] width 321 height 15
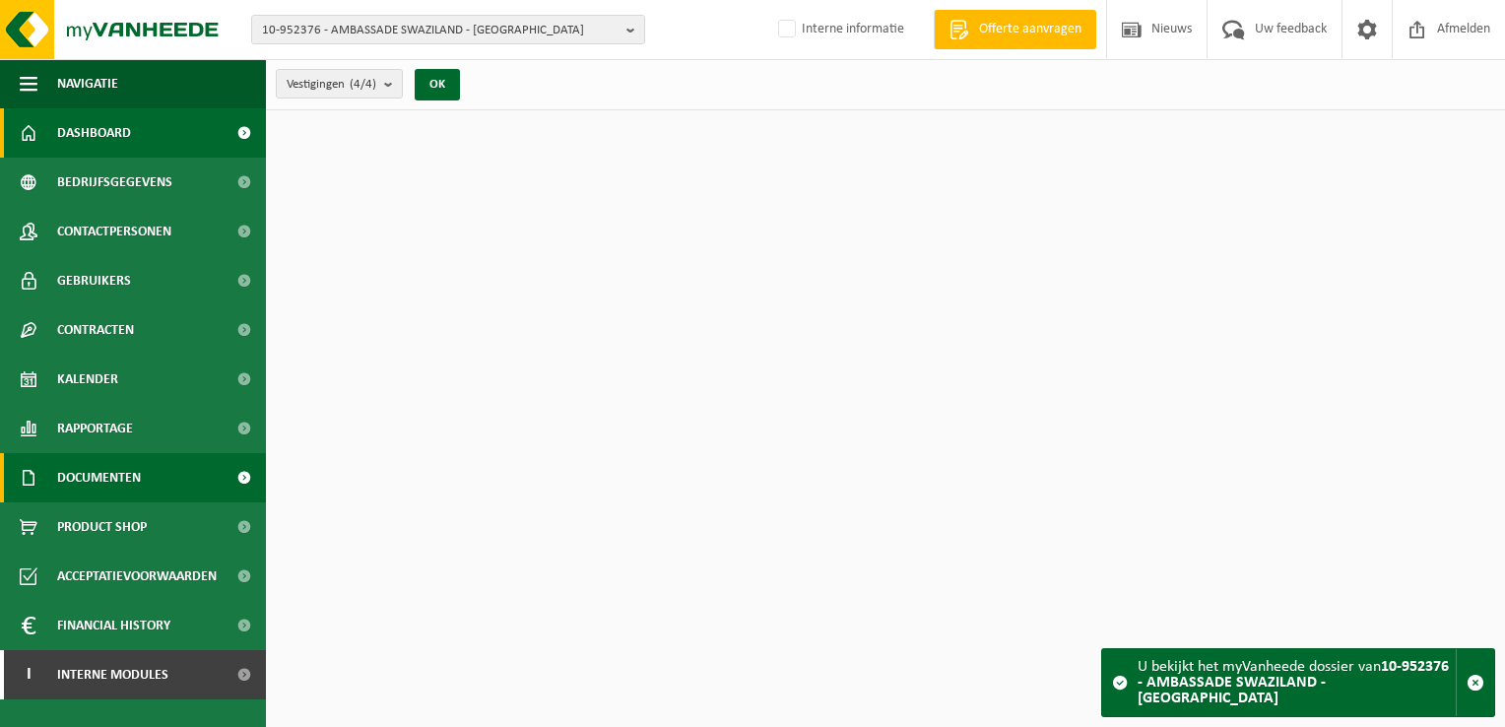
click at [164, 477] on link "Documenten" at bounding box center [133, 477] width 266 height 49
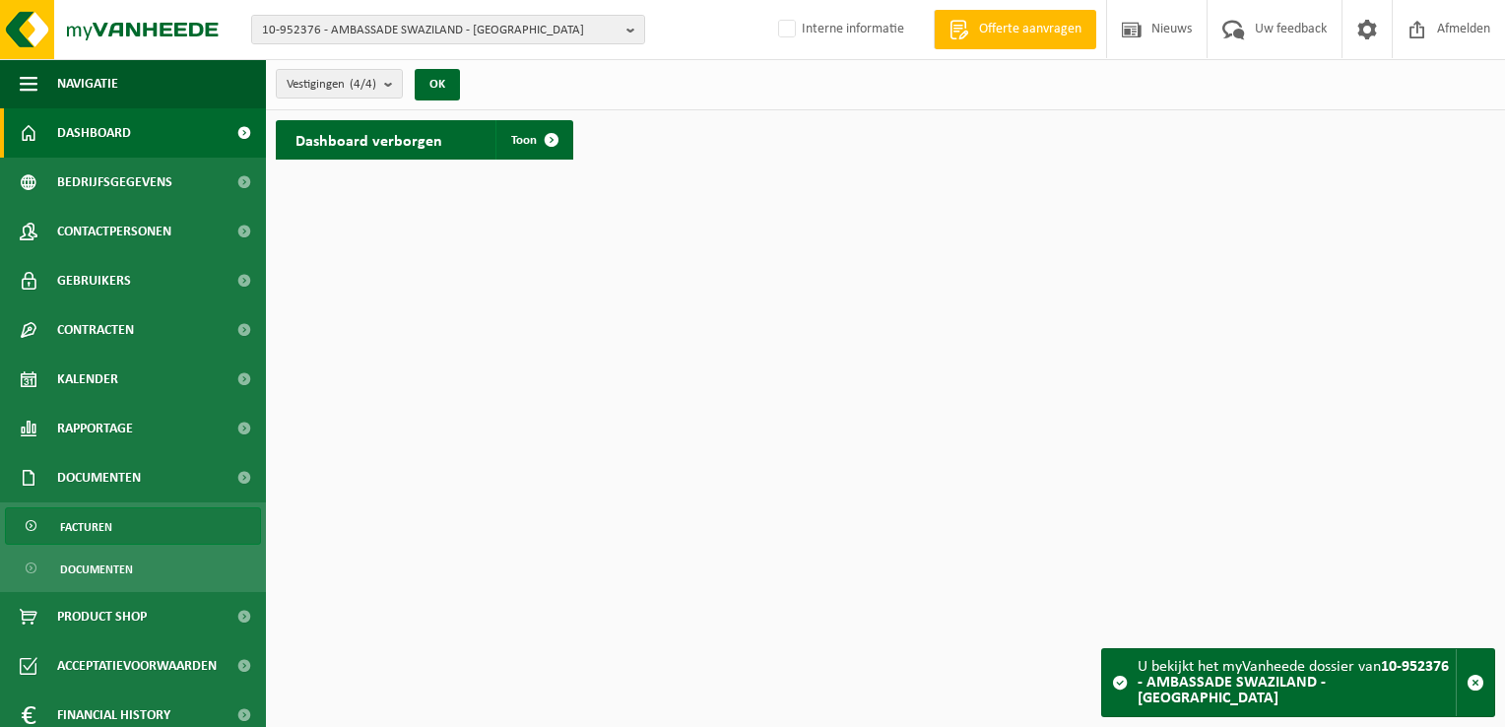
click at [151, 520] on link "Facturen" at bounding box center [133, 525] width 256 height 37
